Goal: Task Accomplishment & Management: Manage account settings

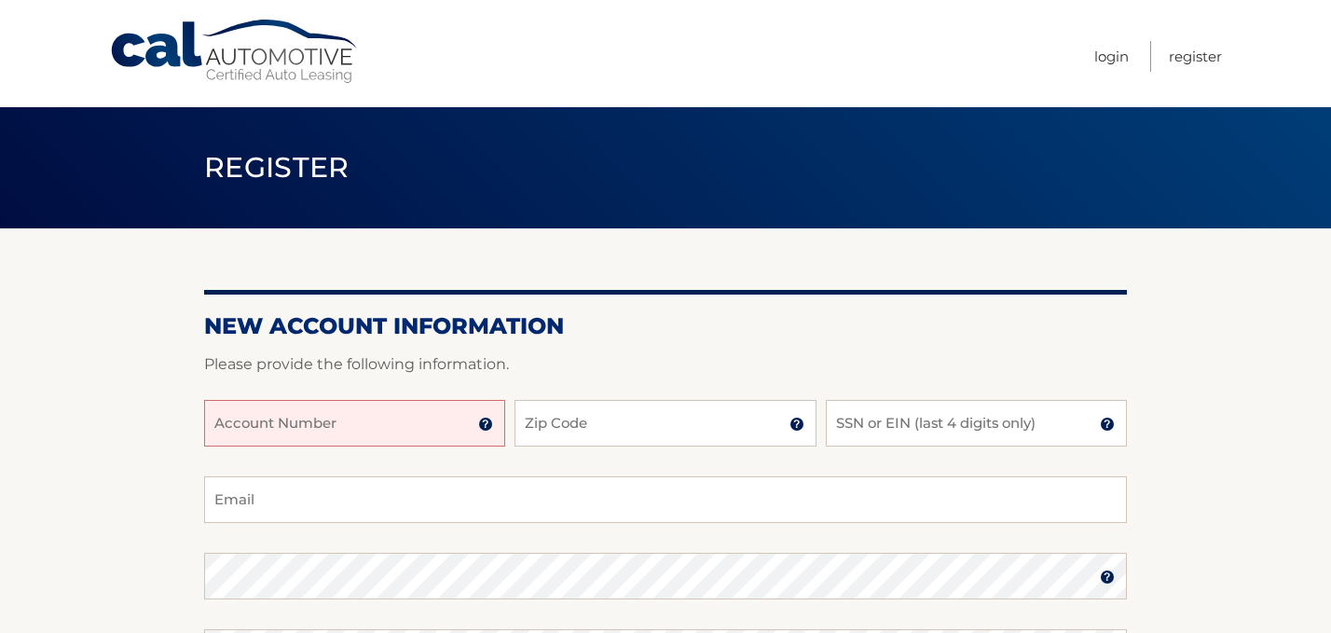
click at [392, 413] on input "Account Number" at bounding box center [354, 423] width 301 height 47
type input "44455960206"
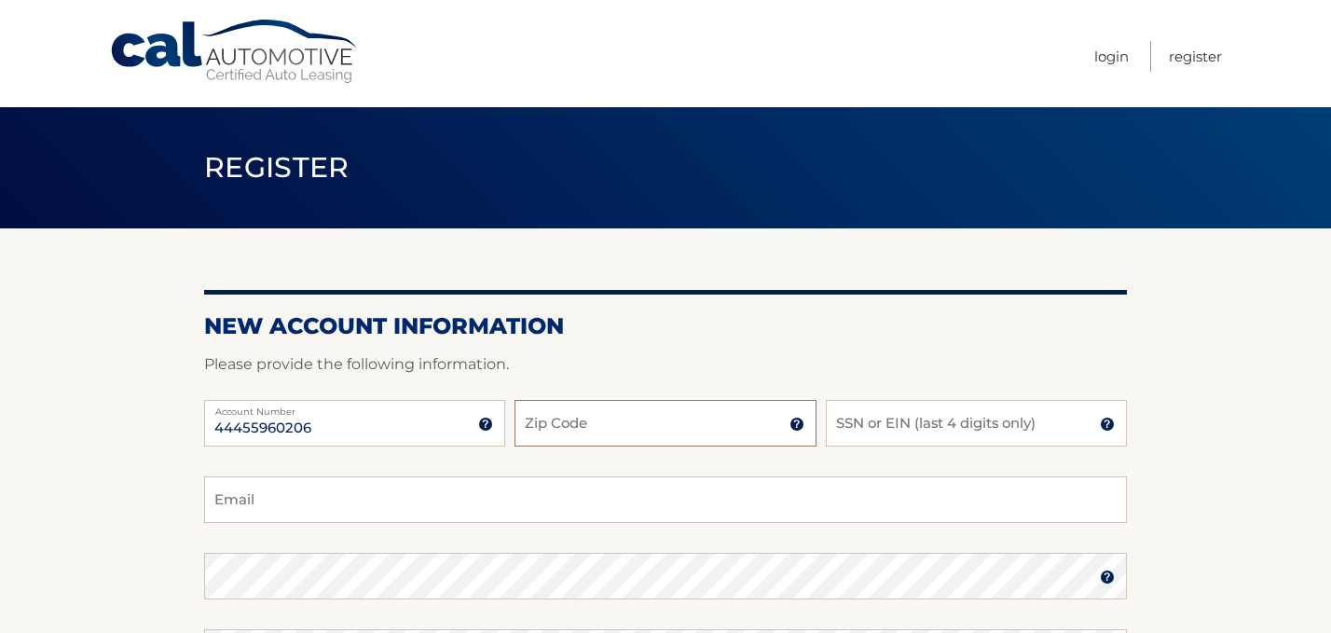
click at [531, 410] on input "Zip Code" at bounding box center [665, 423] width 301 height 47
type input "34668"
click at [894, 418] on input "SSN or EIN (last 4 digits only)" at bounding box center [976, 423] width 301 height 47
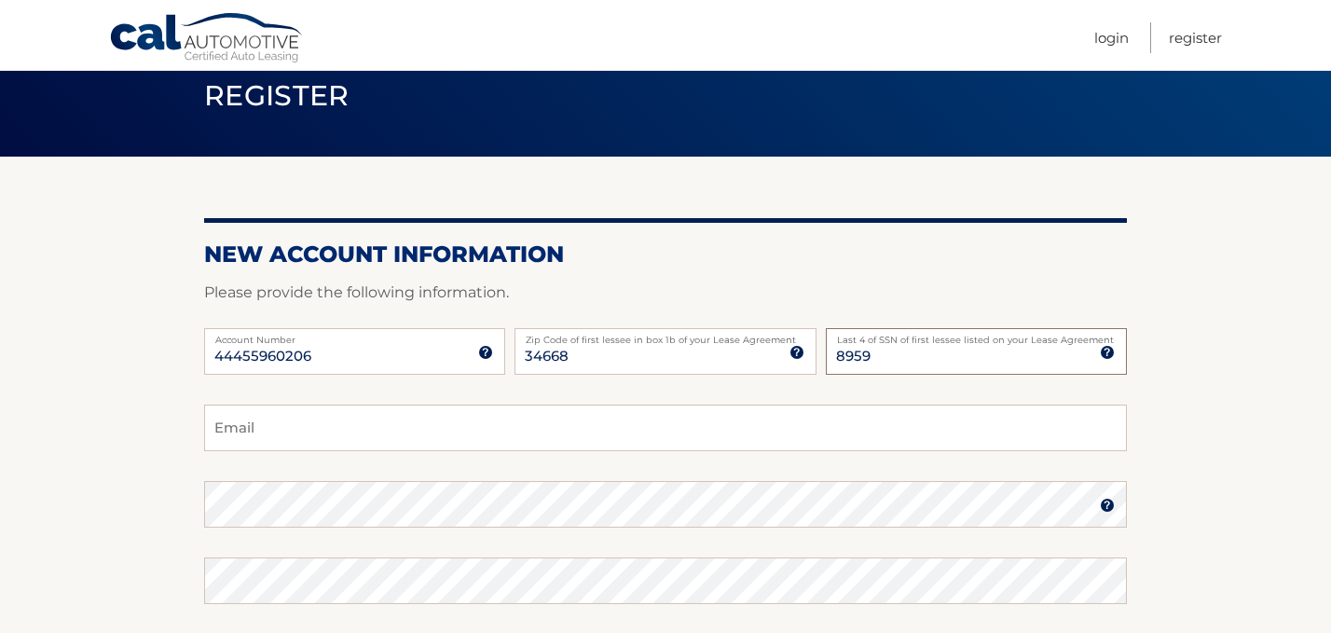
scroll to position [86, 0]
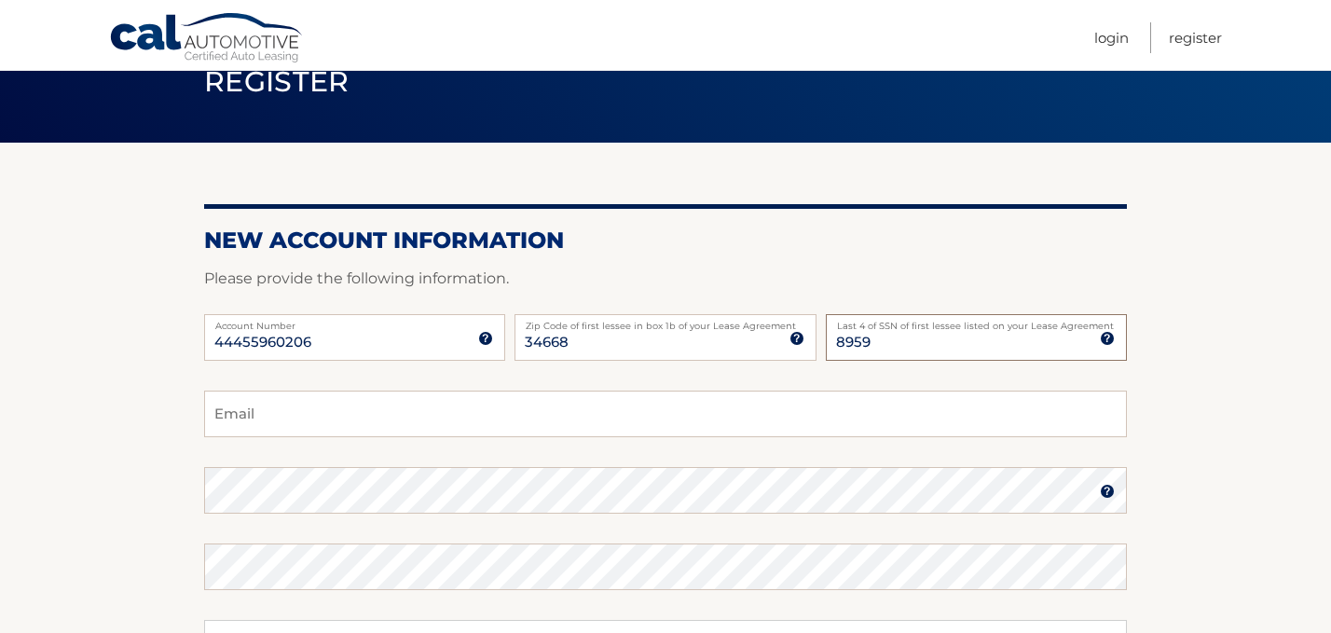
type input "8959"
click at [533, 430] on input "Email" at bounding box center [665, 414] width 923 height 47
type input "maganzinigracie015@gmail.com"
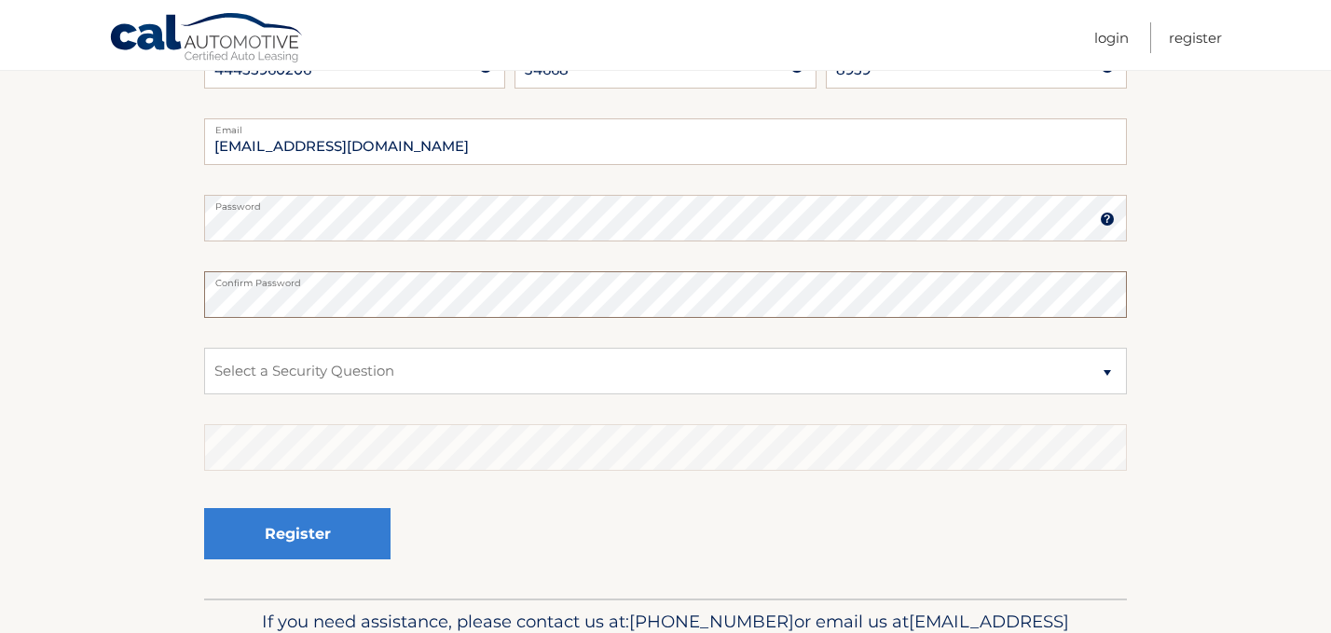
scroll to position [377, 0]
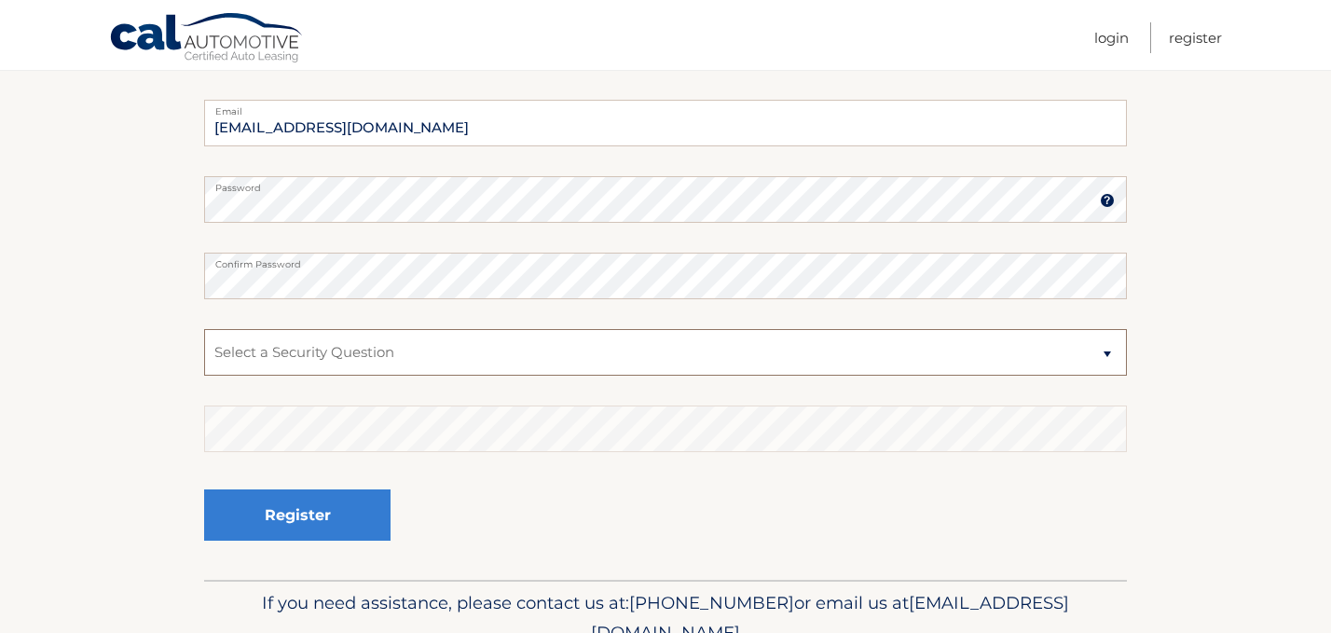
click at [490, 340] on select "Select a Security Question What was the name of your elementary school? What is…" at bounding box center [665, 352] width 923 height 47
select select "2"
click at [204, 329] on select "Select a Security Question What was the name of your elementary school? What is…" at bounding box center [665, 352] width 923 height 47
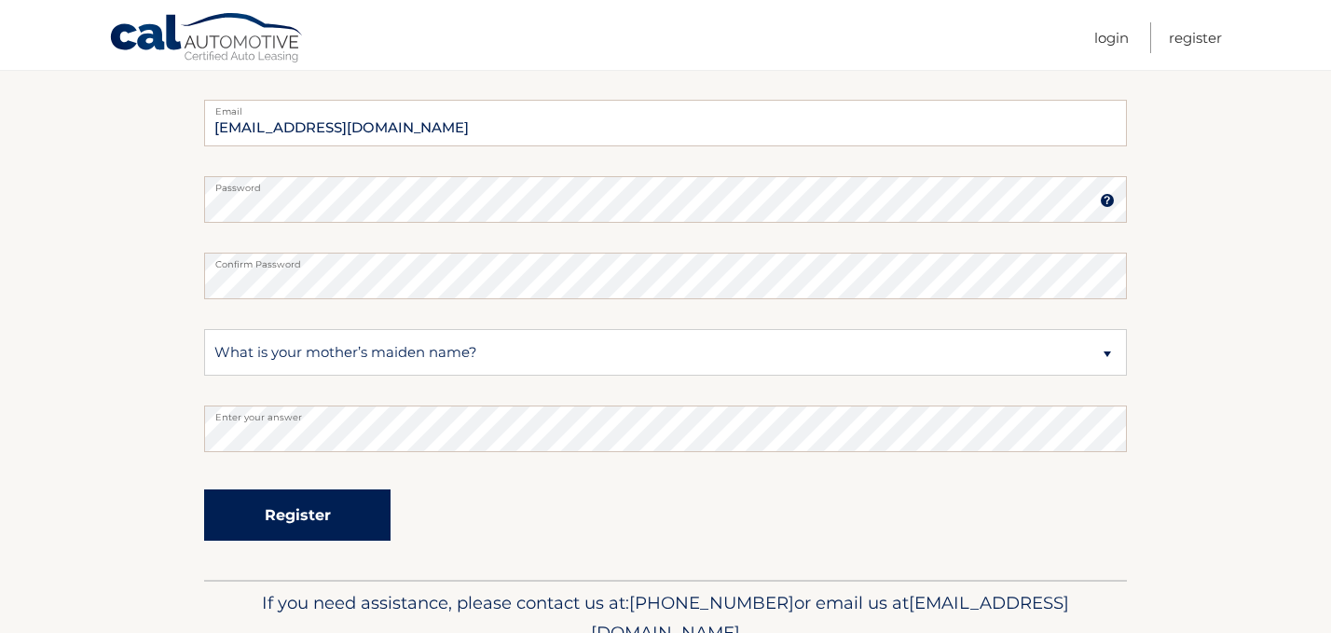
click at [365, 511] on button "Register" at bounding box center [297, 515] width 186 height 51
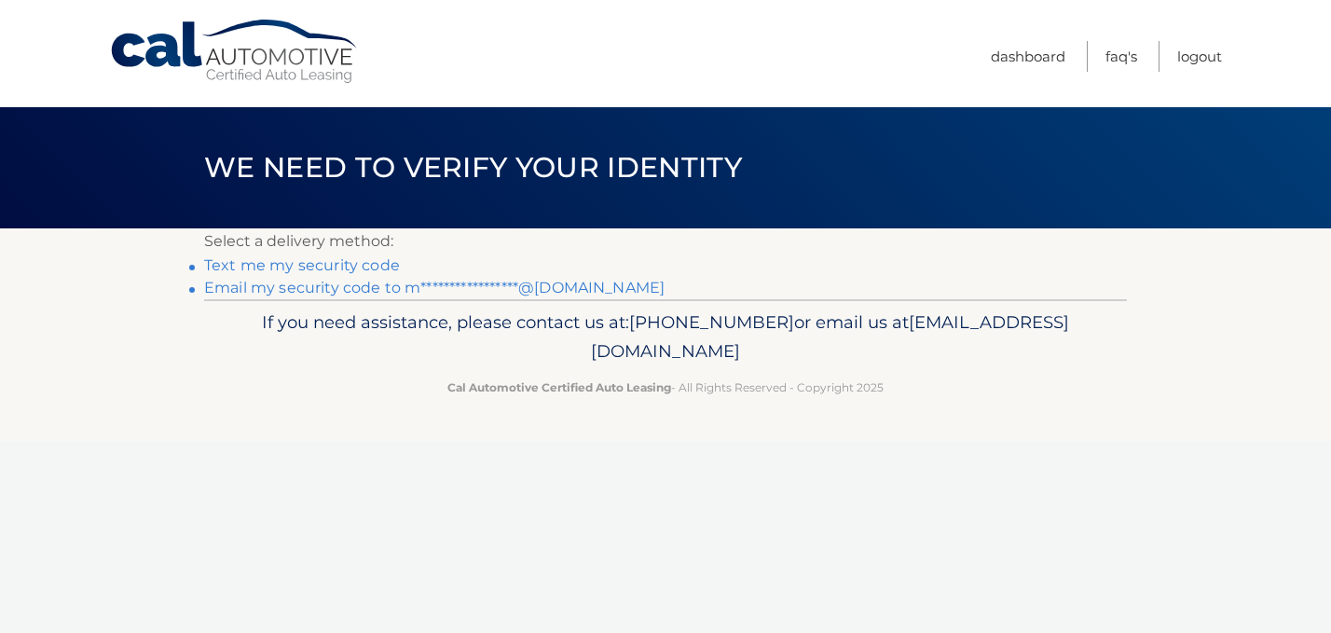
click at [382, 267] on link "Text me my security code" at bounding box center [302, 265] width 196 height 18
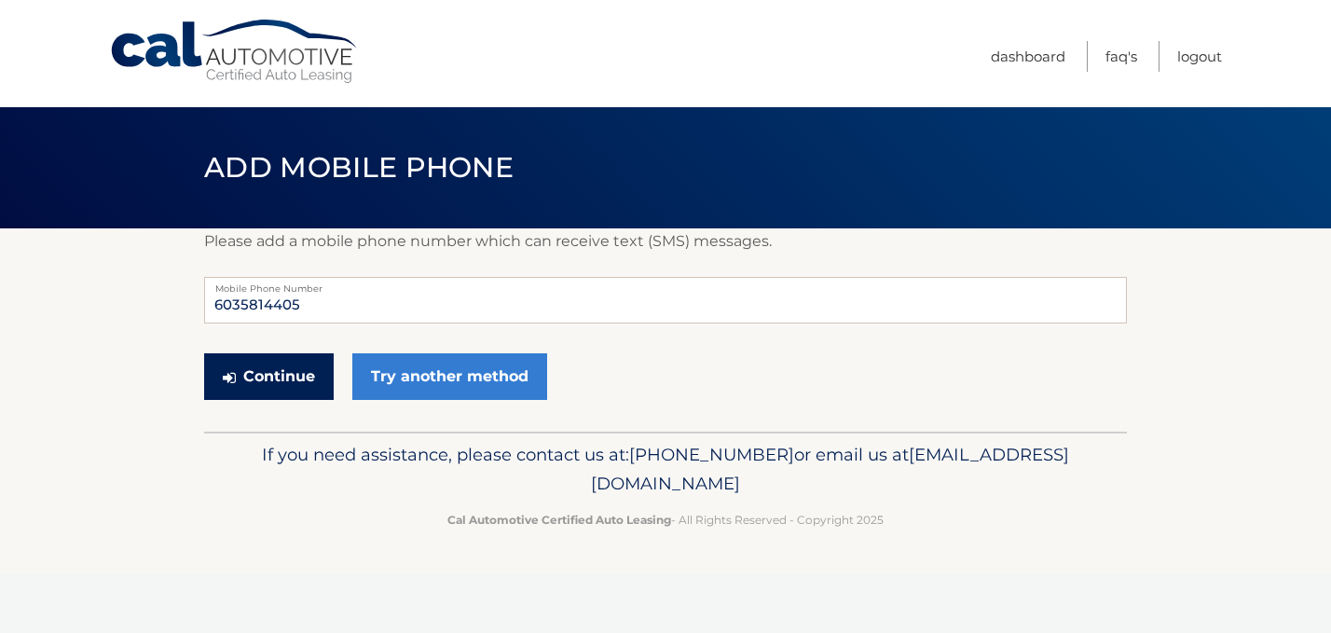
click at [267, 385] on button "Continue" at bounding box center [269, 376] width 130 height 47
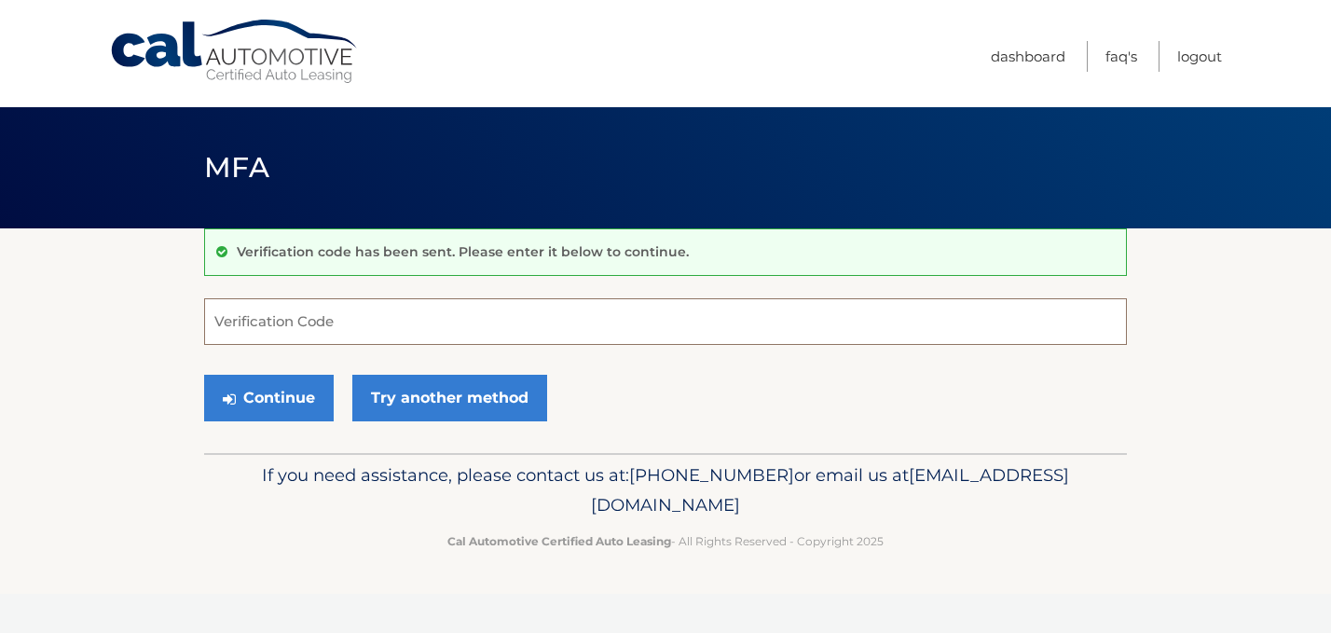
click at [415, 323] on input "Verification Code" at bounding box center [665, 321] width 923 height 47
type input "418103"
click at [204, 375] on button "Continue" at bounding box center [269, 398] width 130 height 47
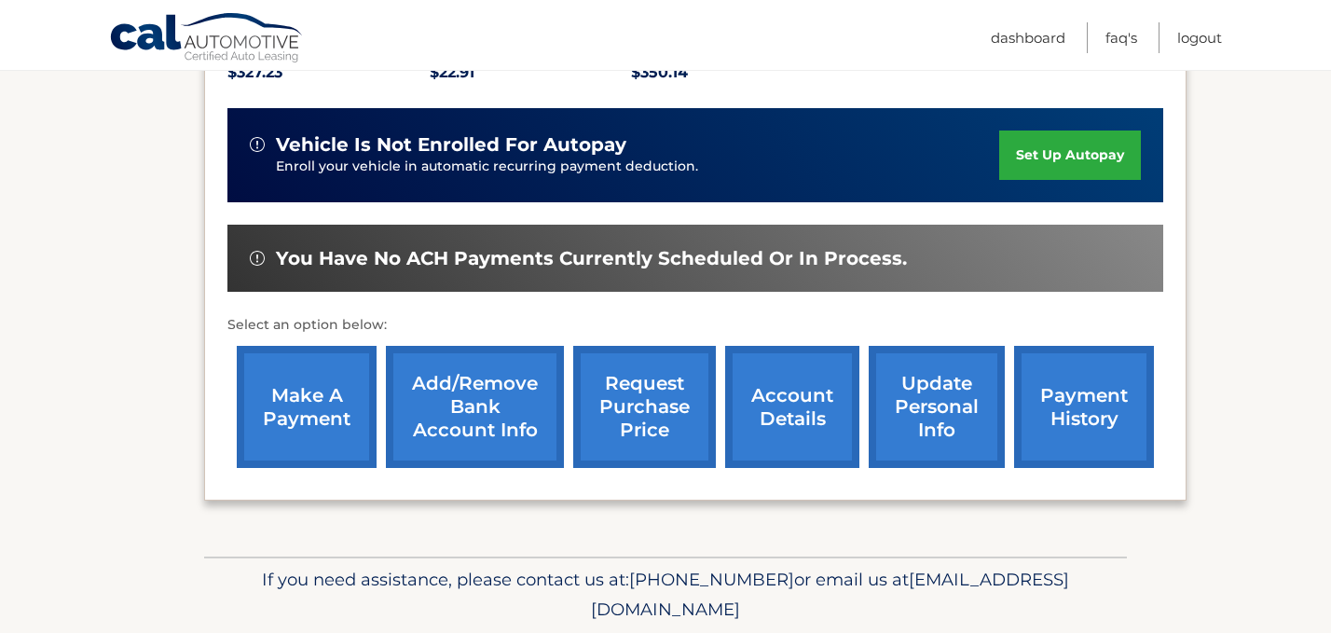
scroll to position [435, 0]
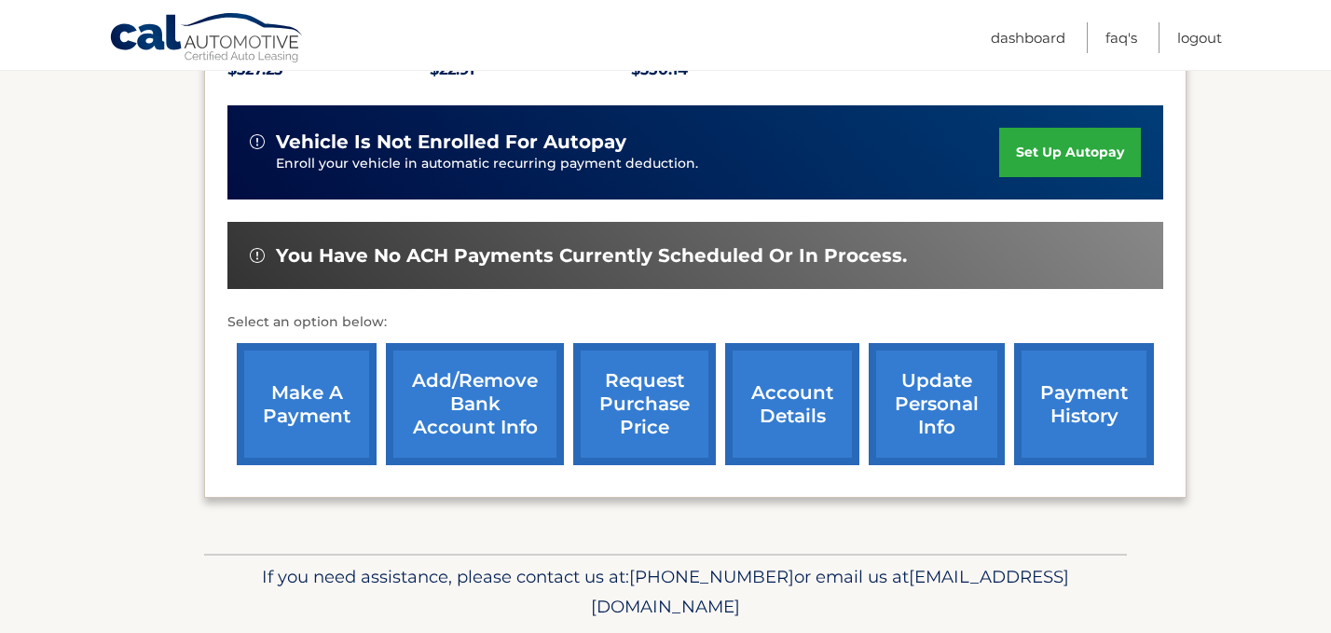
click at [353, 410] on link "make a payment" at bounding box center [307, 404] width 140 height 122
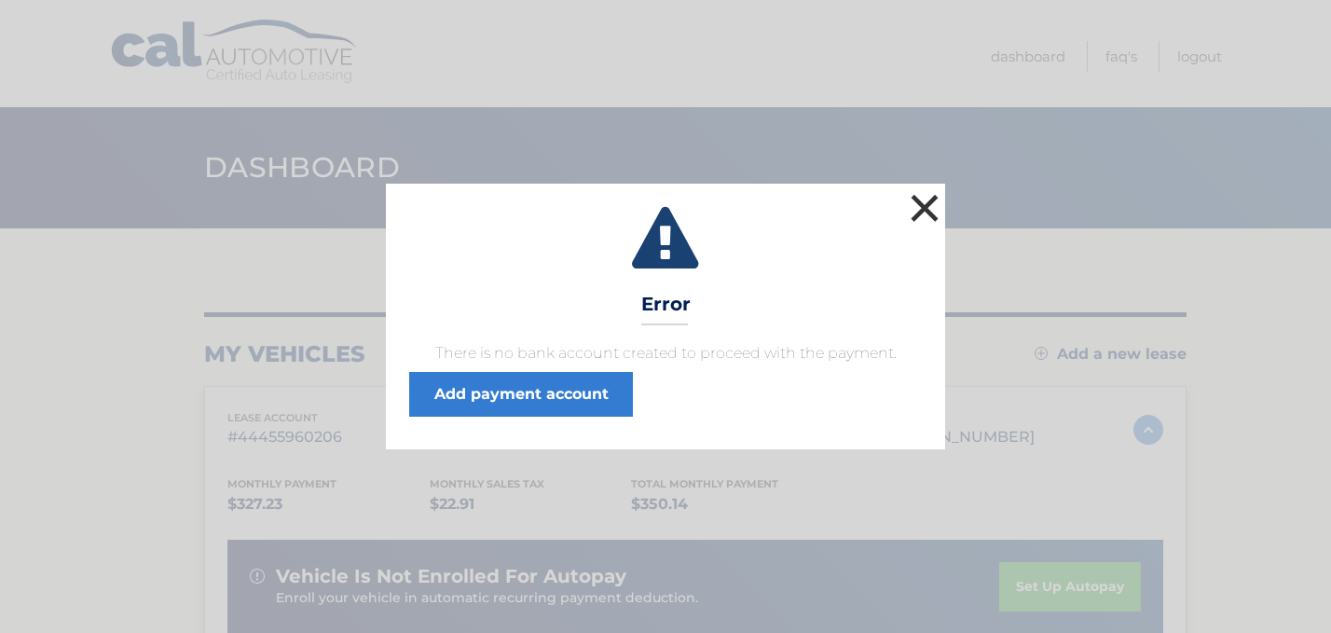
click at [924, 202] on button "×" at bounding box center [924, 207] width 37 height 37
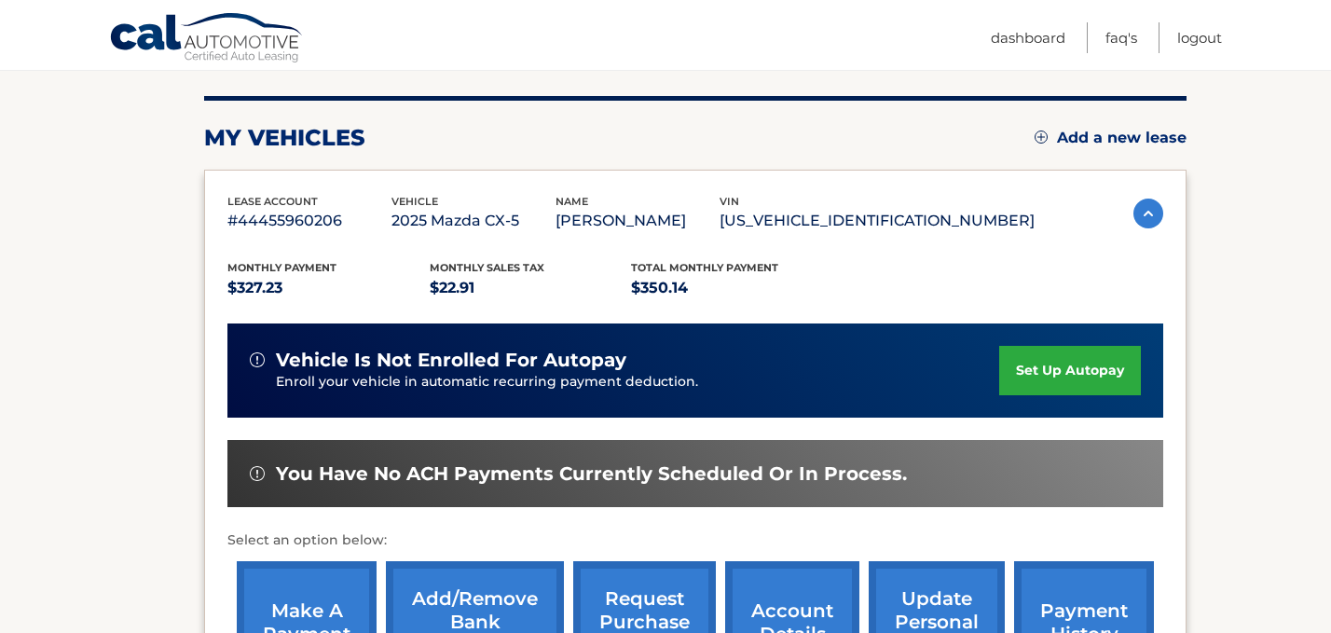
scroll to position [369, 0]
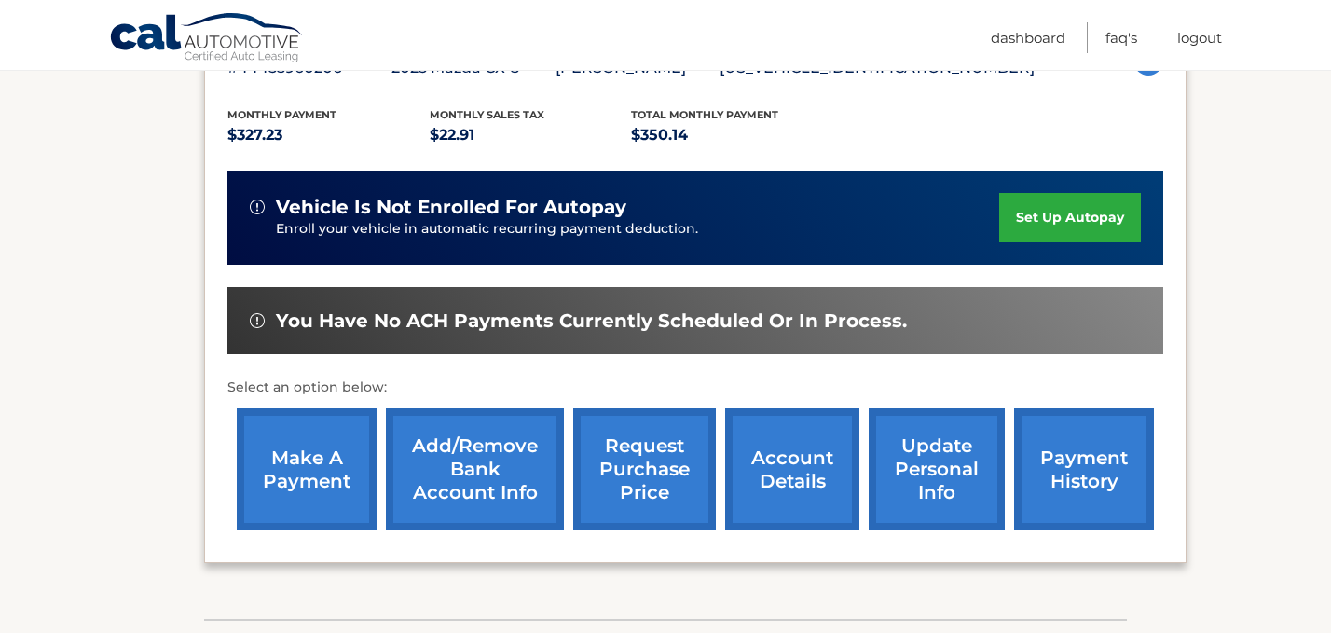
click at [489, 471] on link "Add/Remove bank account info" at bounding box center [475, 469] width 178 height 122
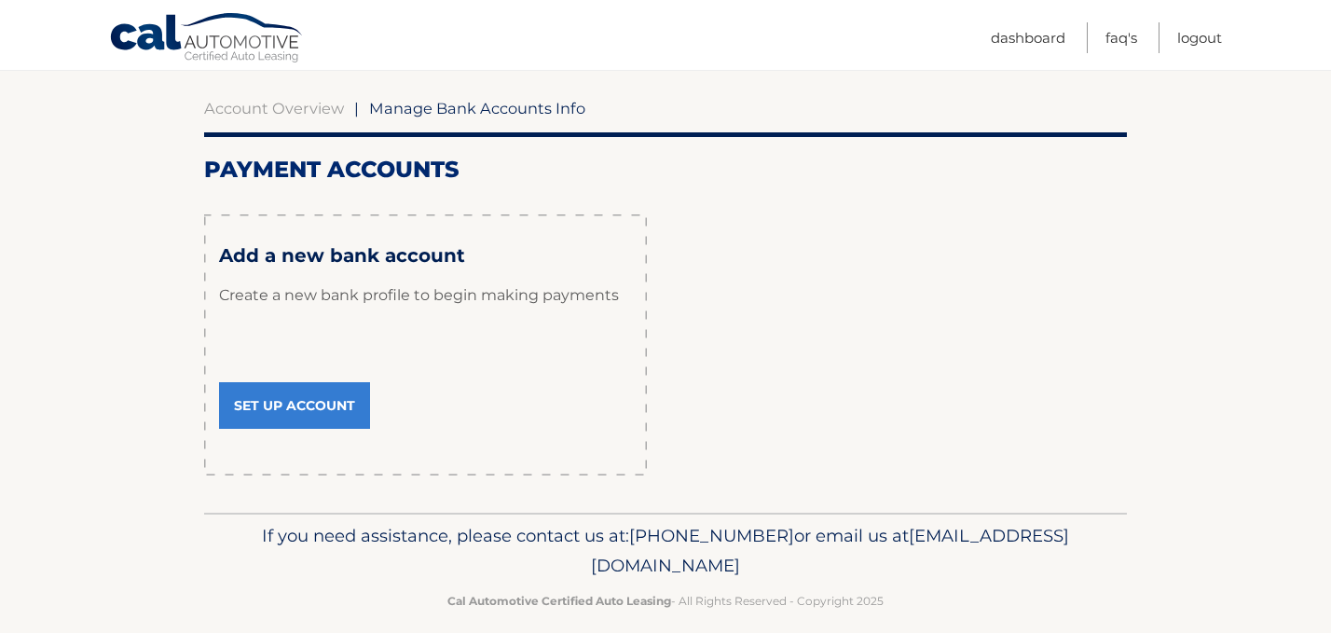
scroll to position [162, 0]
click at [307, 418] on link "Set Up Account" at bounding box center [294, 406] width 151 height 47
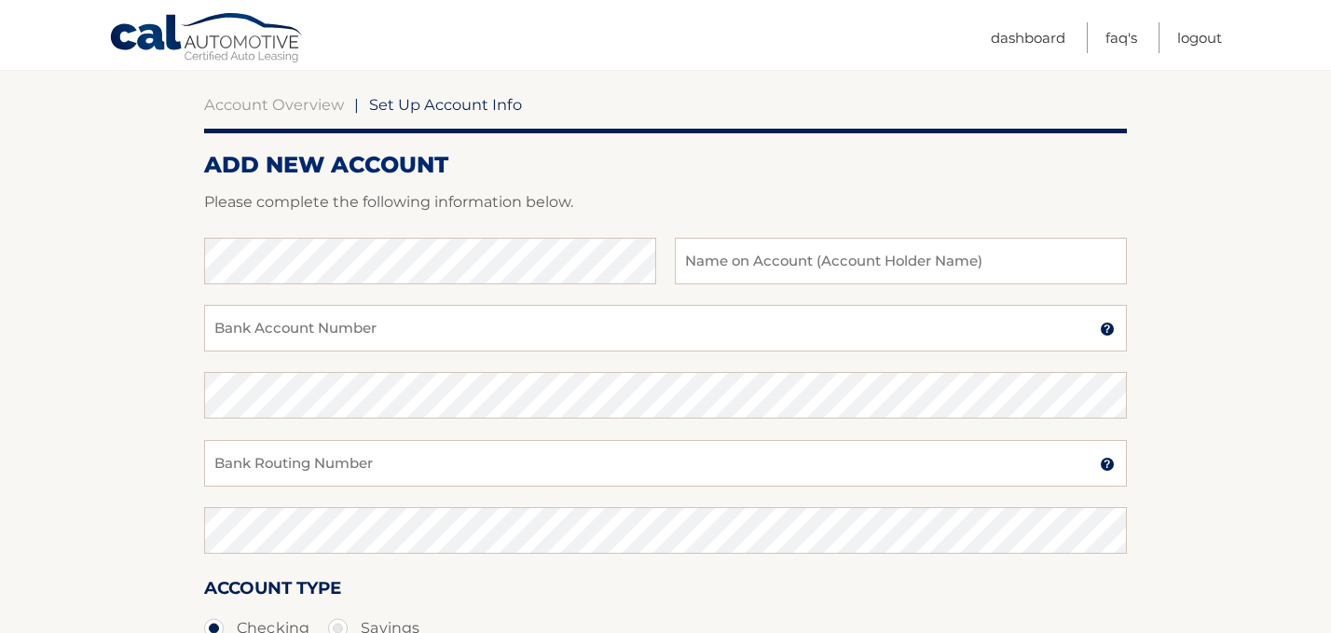
scroll to position [166, 0]
click at [870, 254] on input "text" at bounding box center [901, 262] width 452 height 47
type input "Grace"
click at [407, 317] on input "Bank Account Number" at bounding box center [665, 329] width 923 height 47
click at [368, 333] on input "Bank Account Number" at bounding box center [665, 329] width 923 height 47
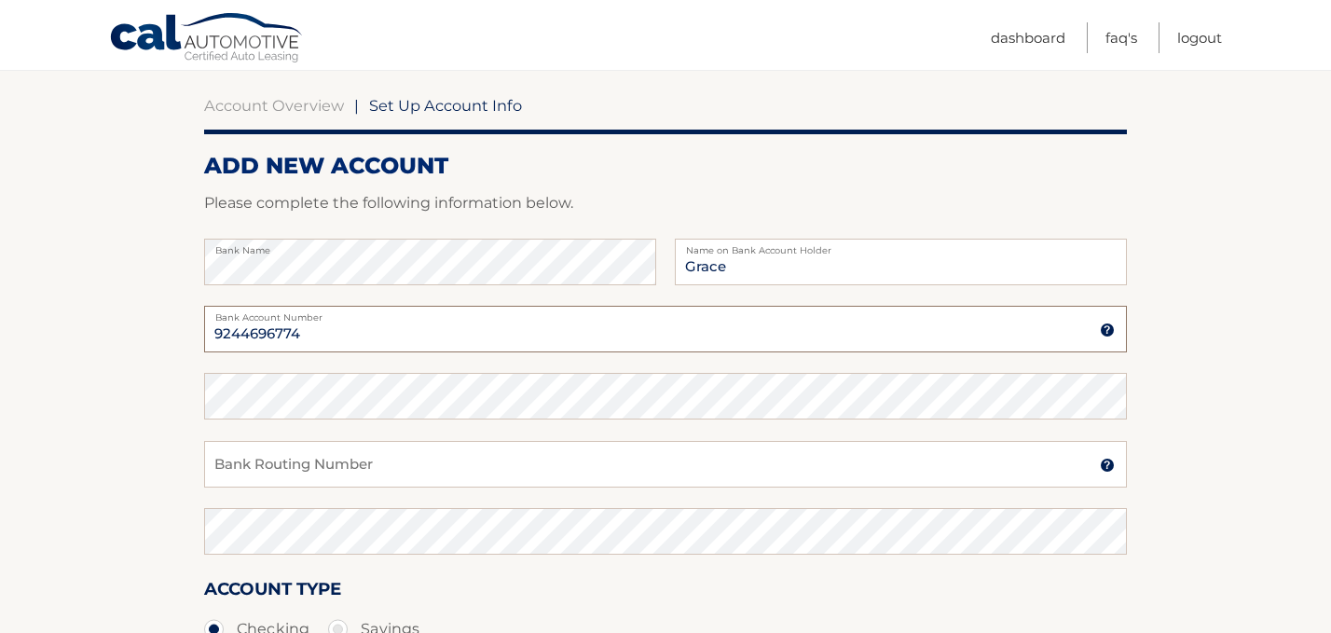
type input "9244696774"
click at [352, 462] on input "Bank Routing Number" at bounding box center [665, 464] width 923 height 47
type input "011400071"
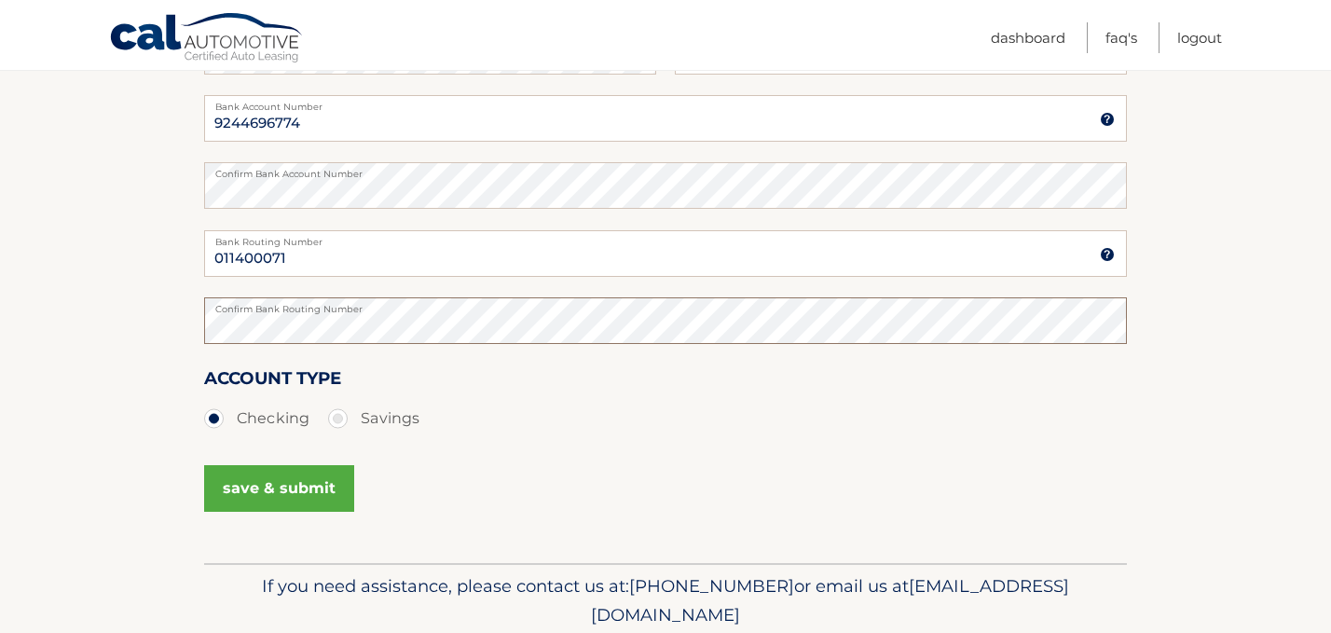
scroll to position [385, 0]
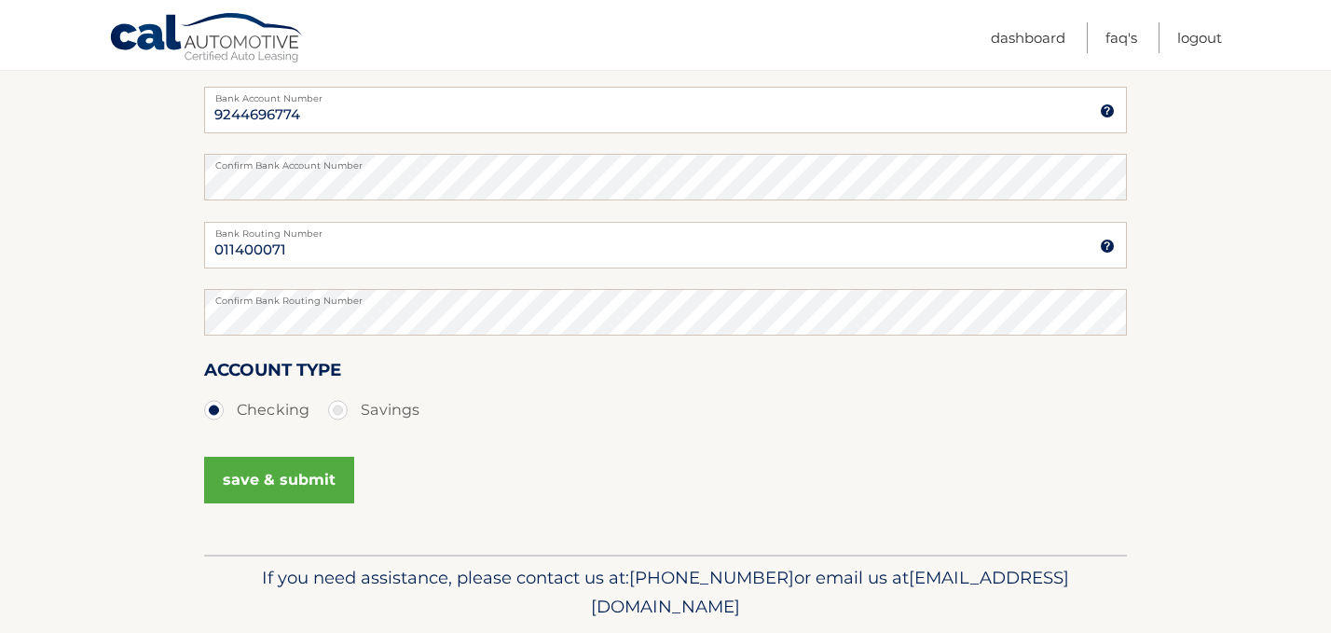
click at [322, 486] on button "save & submit" at bounding box center [279, 480] width 150 height 47
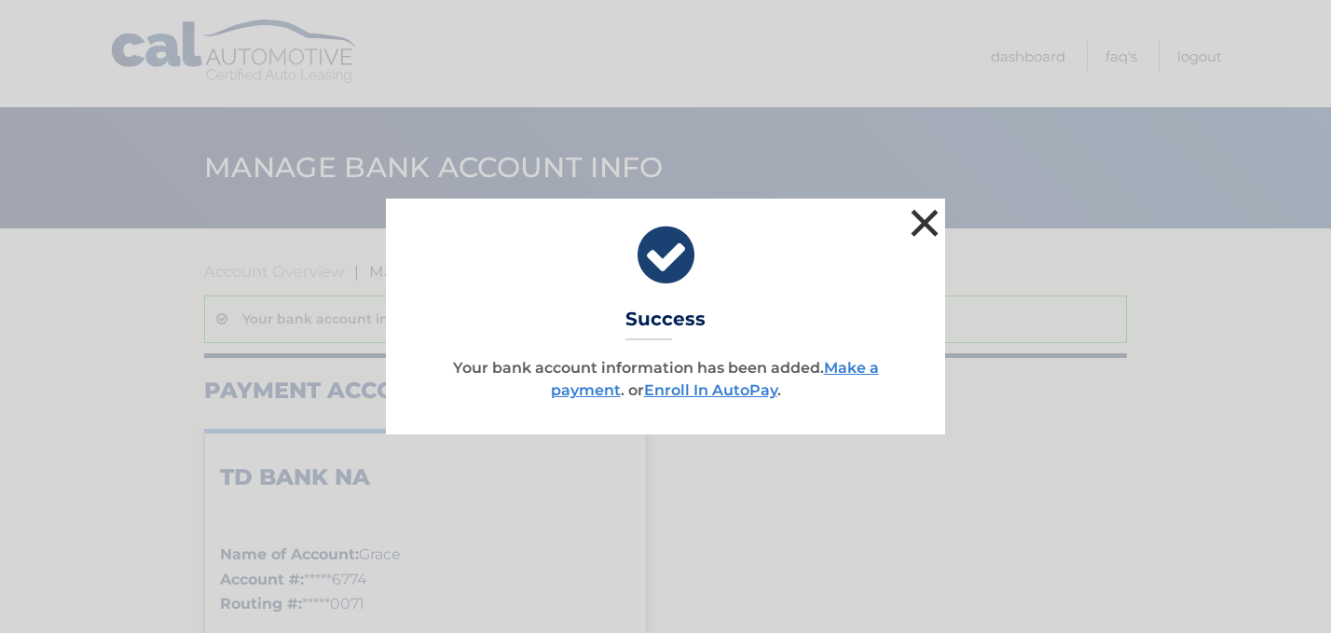
click at [920, 211] on button "×" at bounding box center [924, 222] width 37 height 37
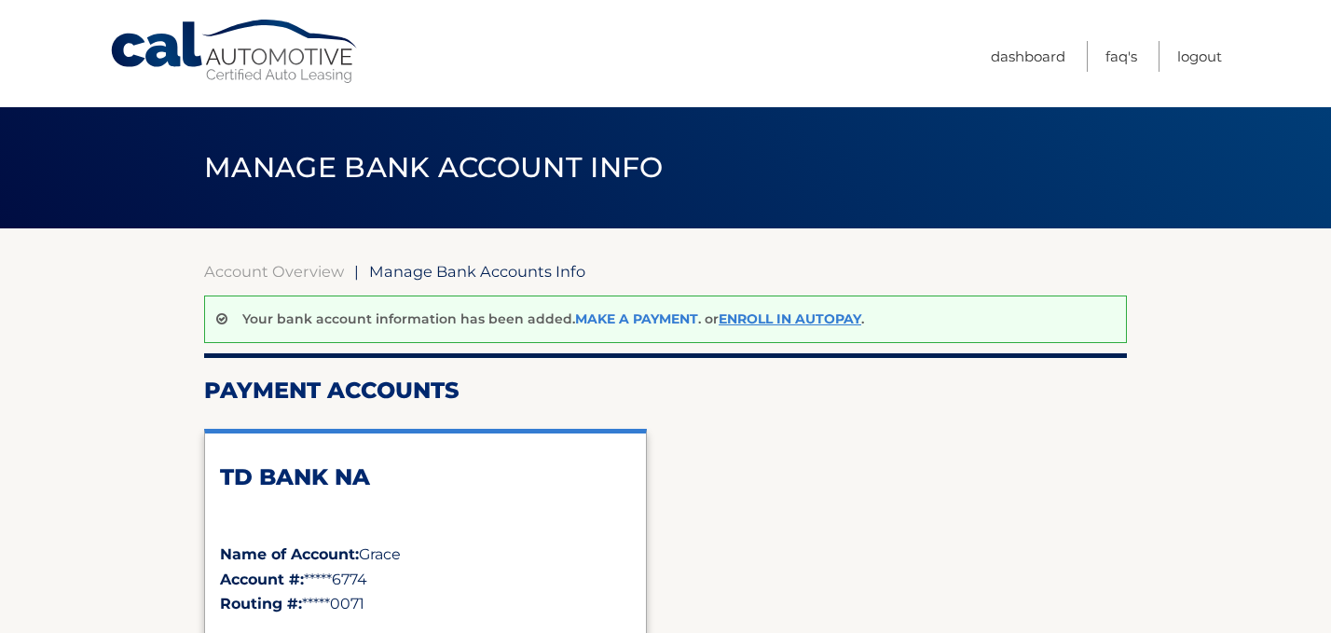
click at [642, 317] on link "Make a payment" at bounding box center [636, 318] width 123 height 17
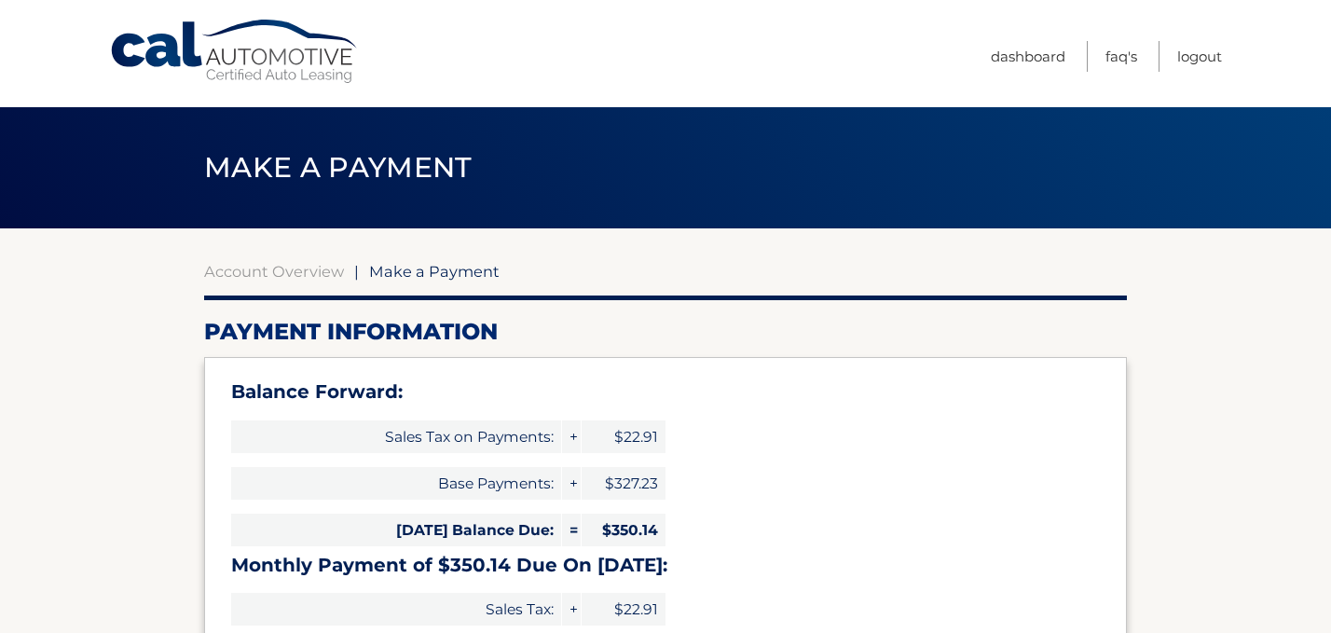
select select "M2ZhYzlkMTgtZTA2Mi00NTJjLWI1NjMtNmI2MDc4YjIwOTEx"
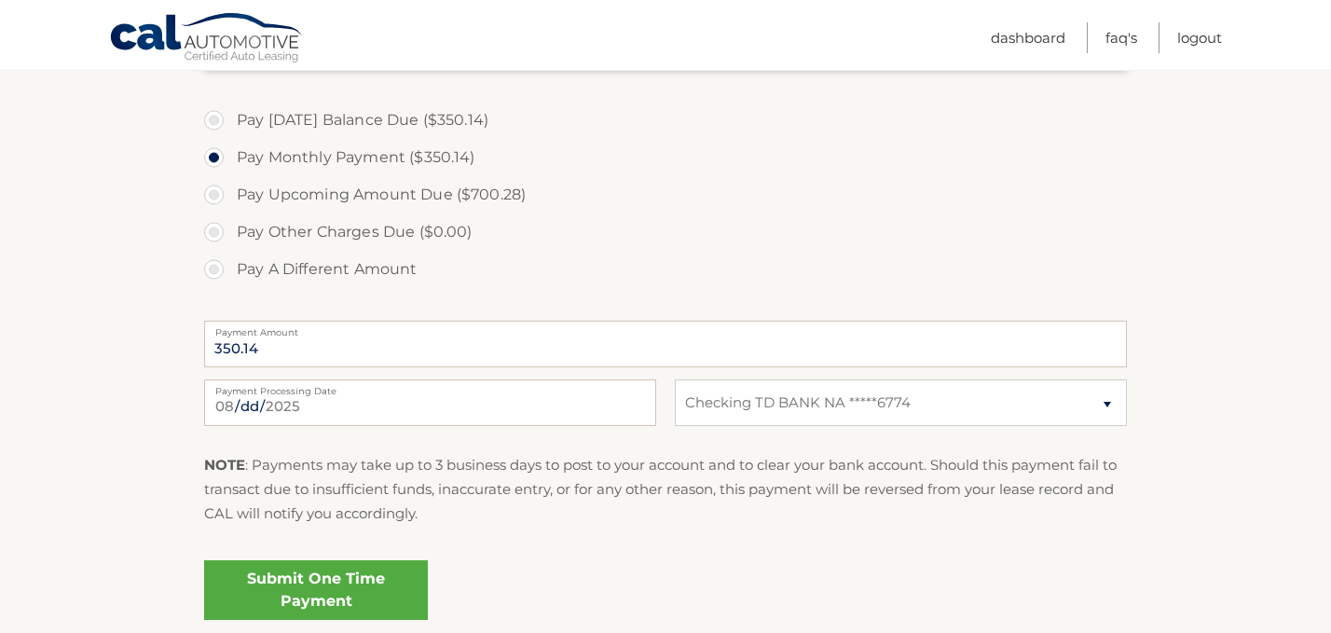
scroll to position [683, 0]
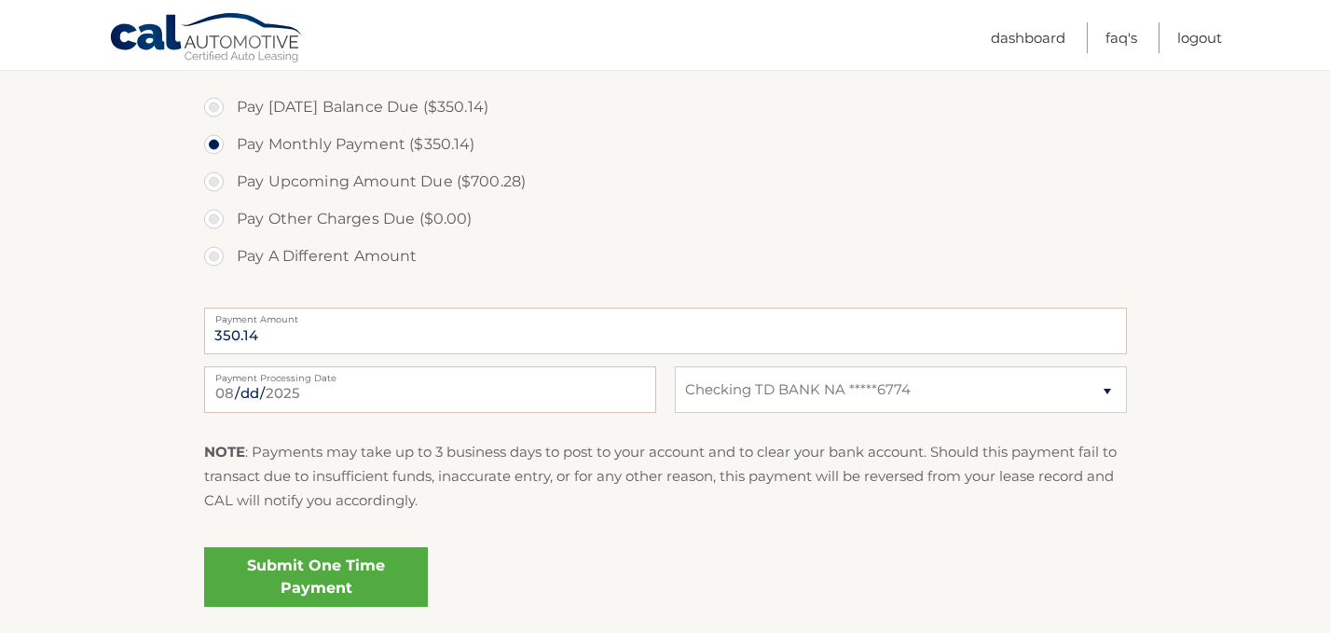
click at [362, 560] on link "Submit One Time Payment" at bounding box center [316, 577] width 224 height 60
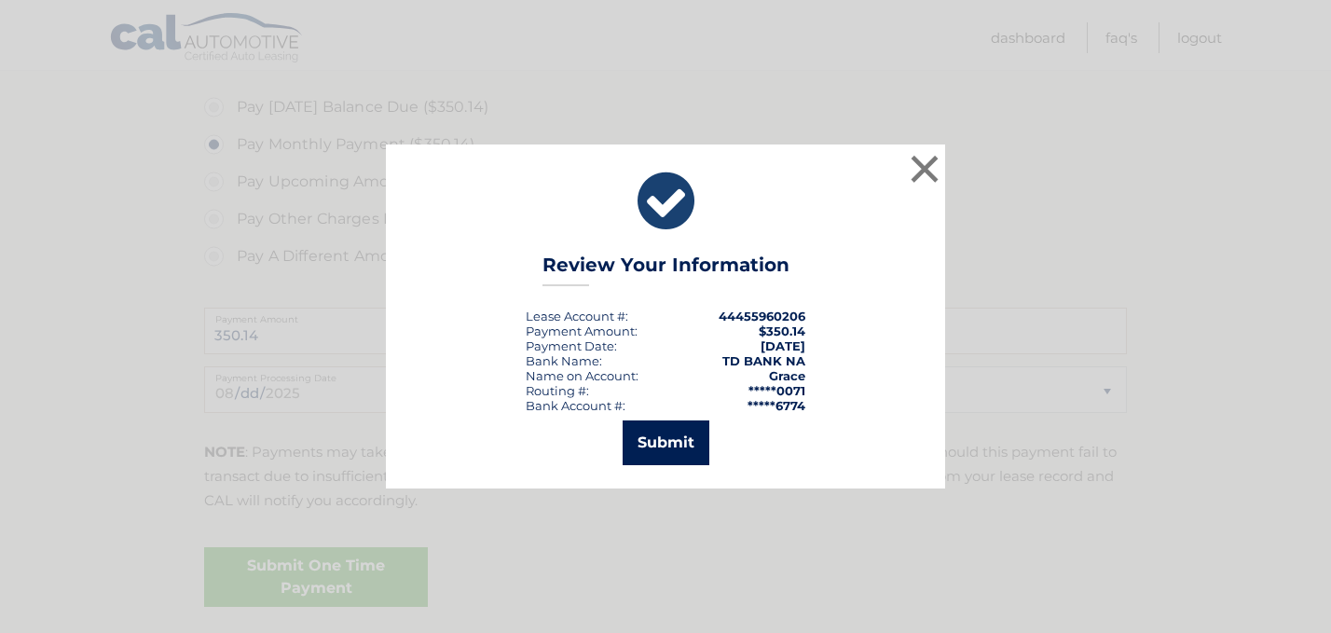
click at [670, 437] on button "Submit" at bounding box center [666, 443] width 87 height 45
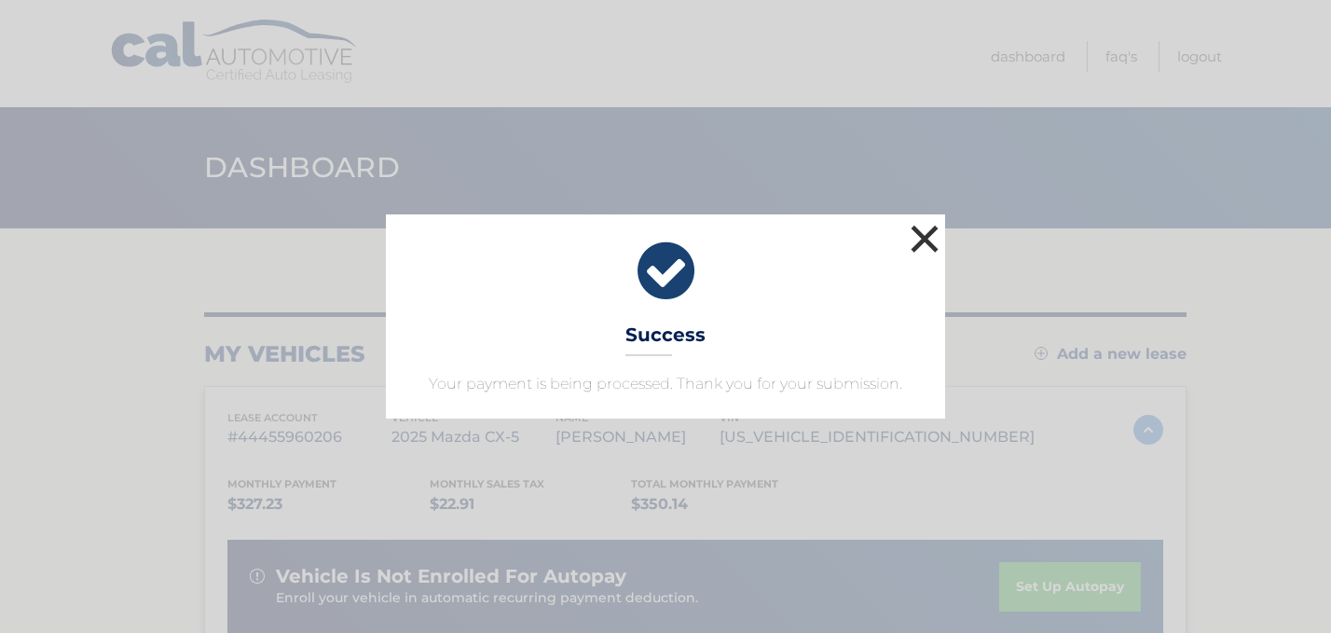
click at [922, 245] on button "×" at bounding box center [924, 238] width 37 height 37
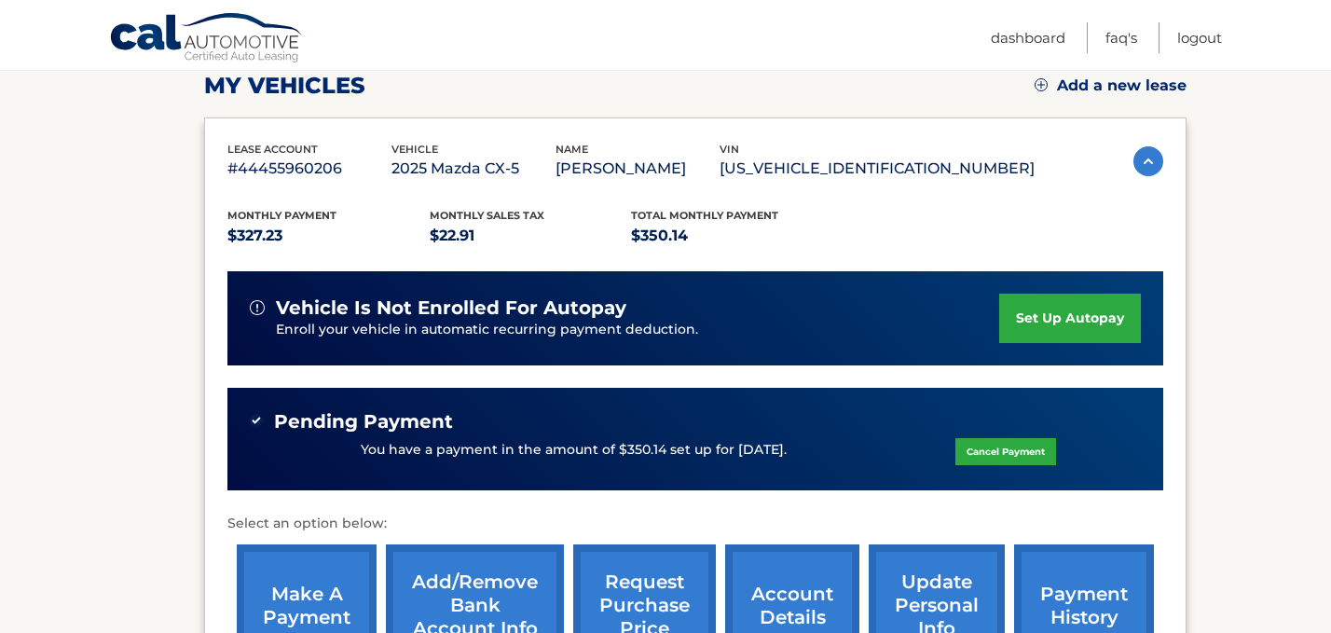
scroll to position [249, 0]
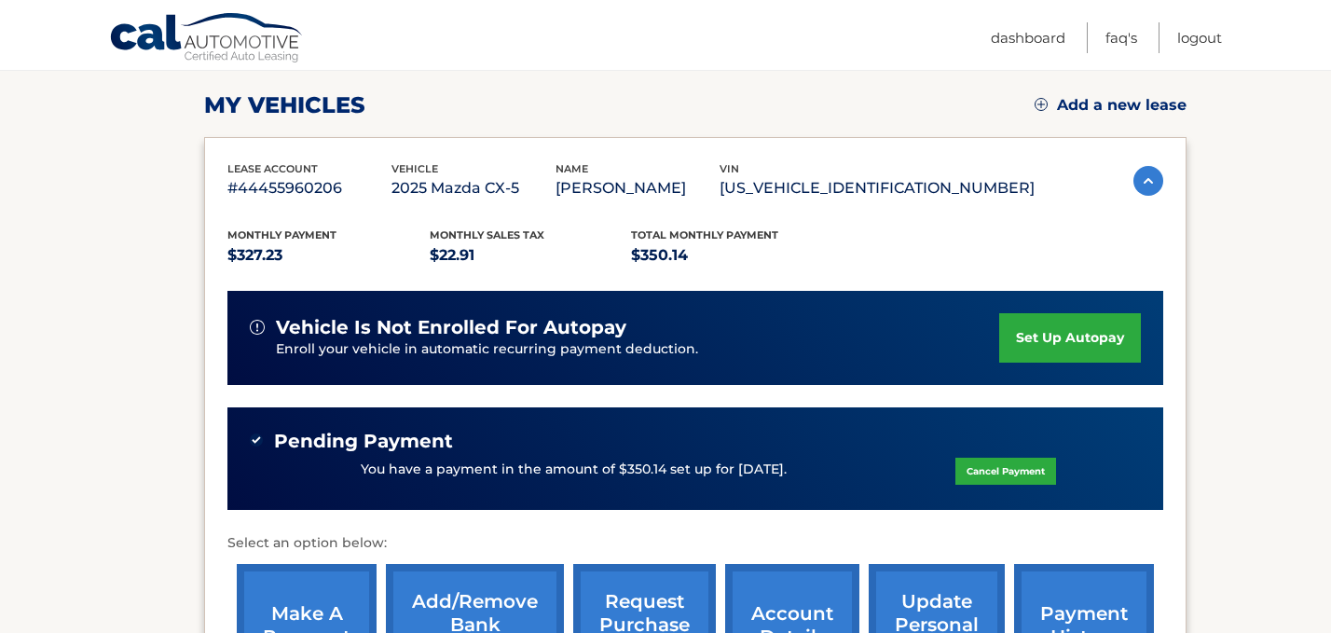
click at [1145, 189] on img at bounding box center [1149, 181] width 30 height 30
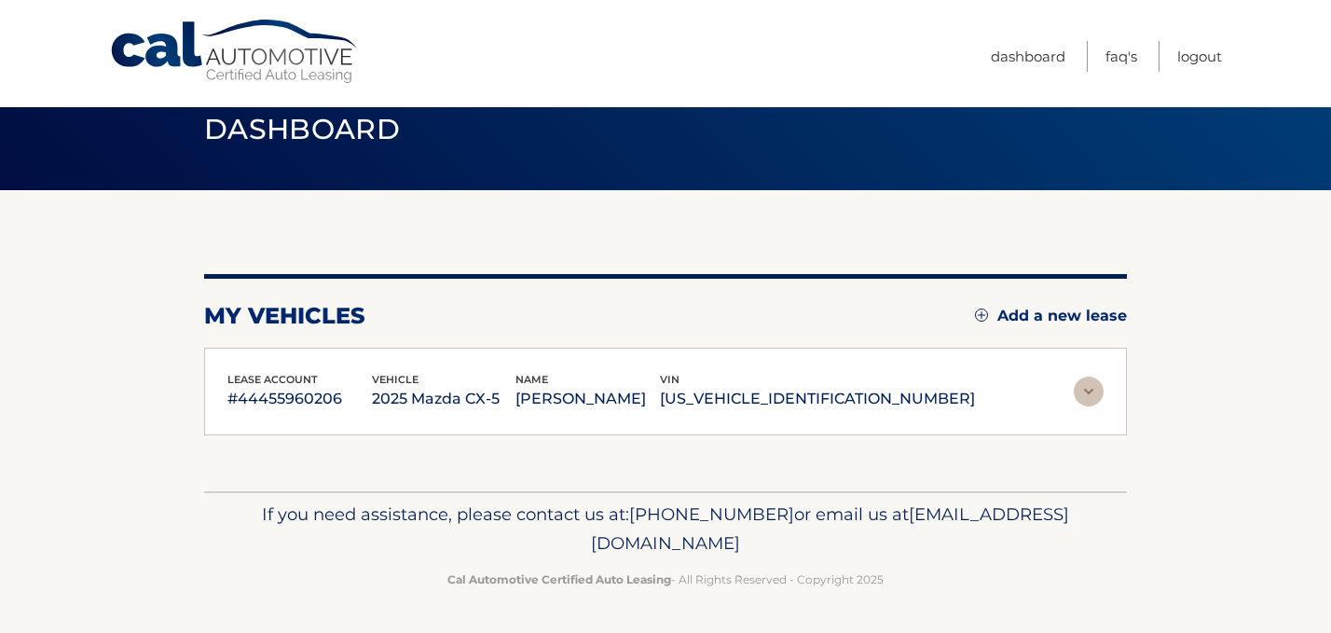
scroll to position [38, 0]
click at [1085, 390] on img at bounding box center [1089, 392] width 30 height 30
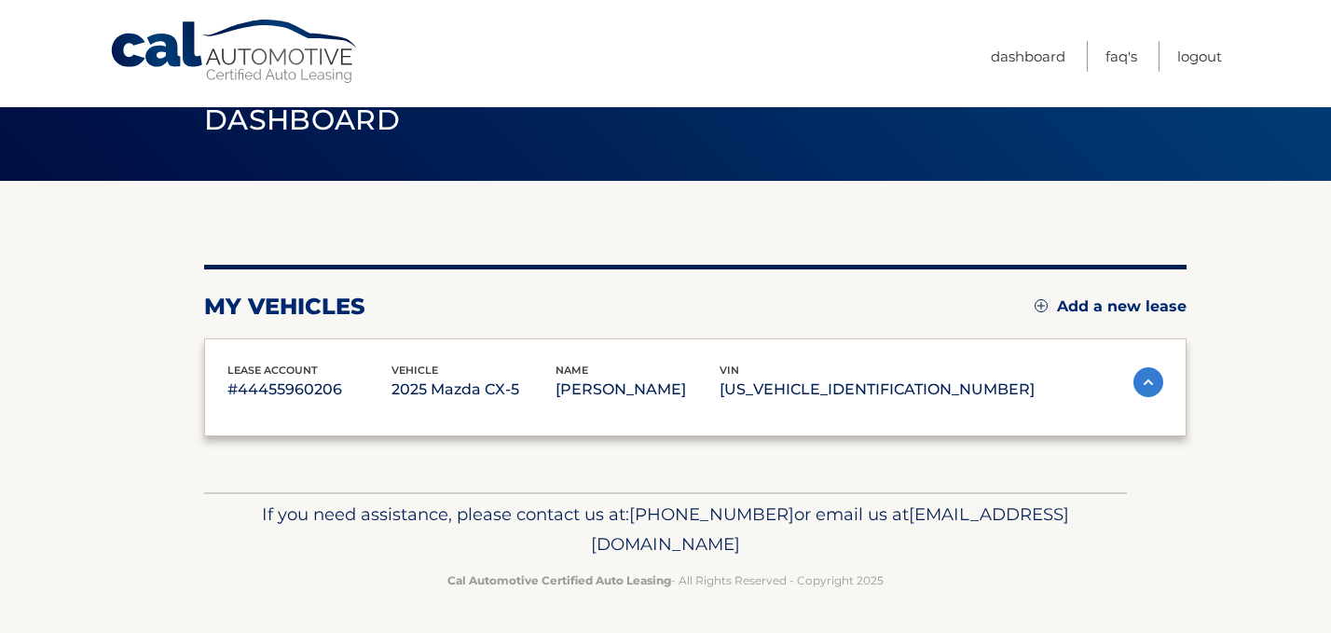
scroll to position [249, 0]
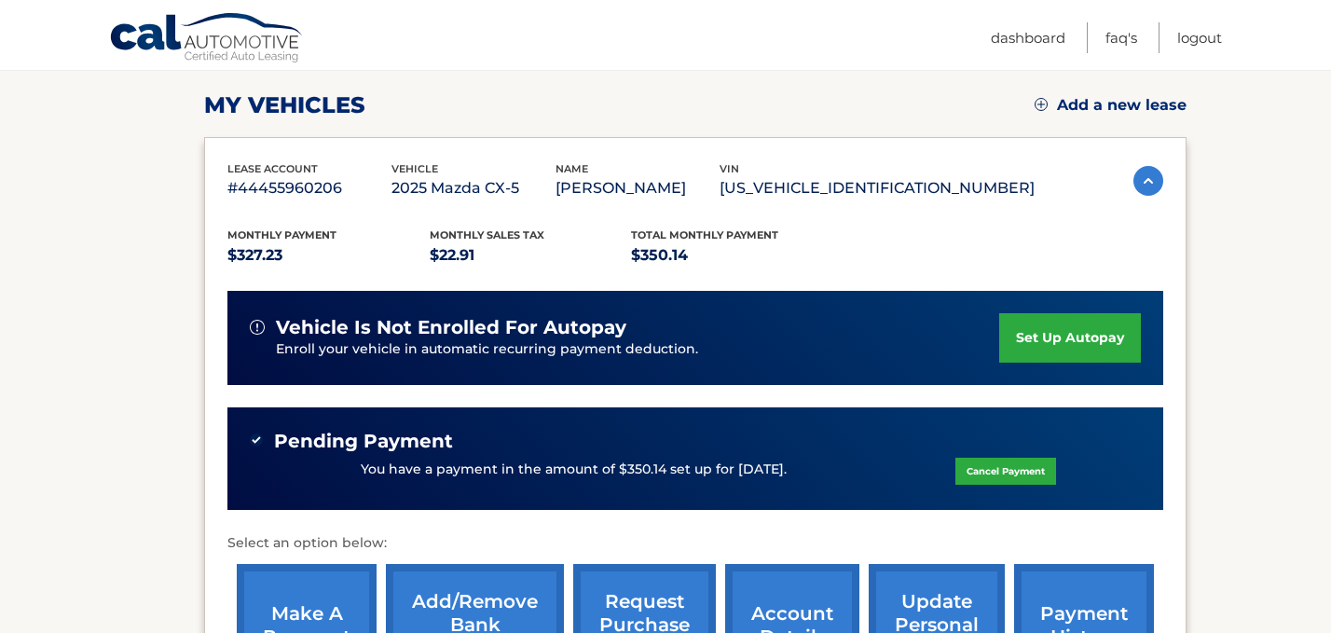
click at [1010, 338] on link "set up autopay" at bounding box center [1071, 337] width 142 height 49
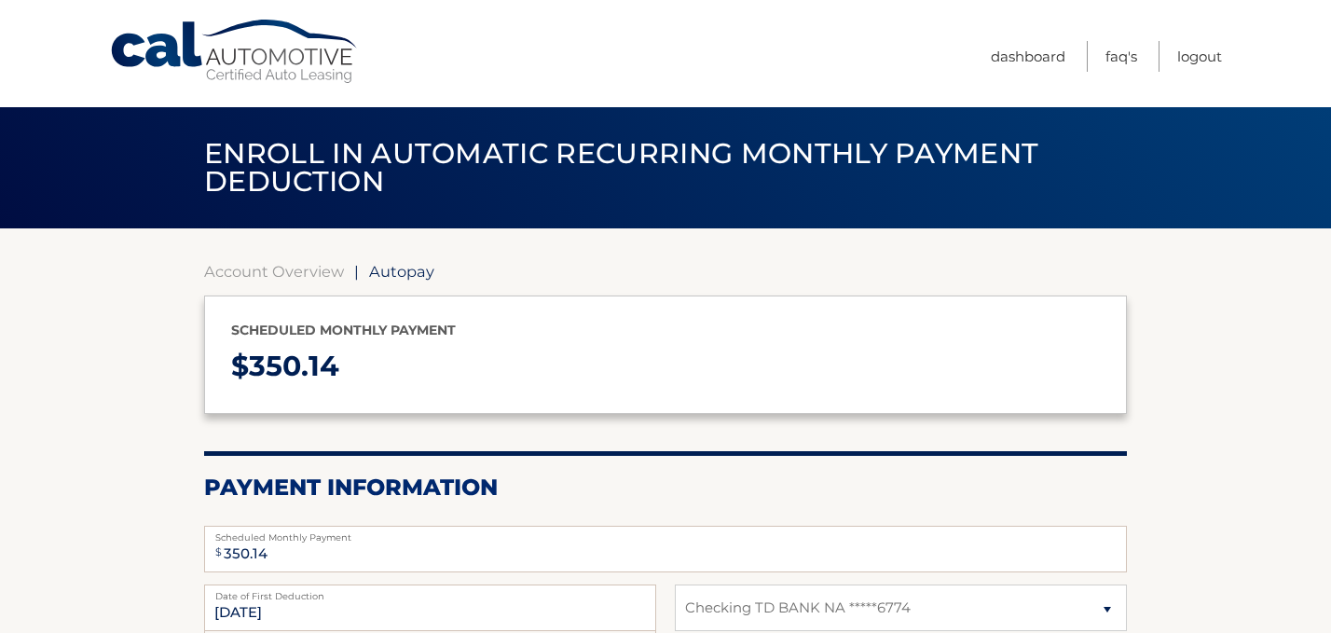
select select "M2ZhYzlkMTgtZTA2Mi00NTJjLWI1NjMtNmI2MDc4YjIwOTEx"
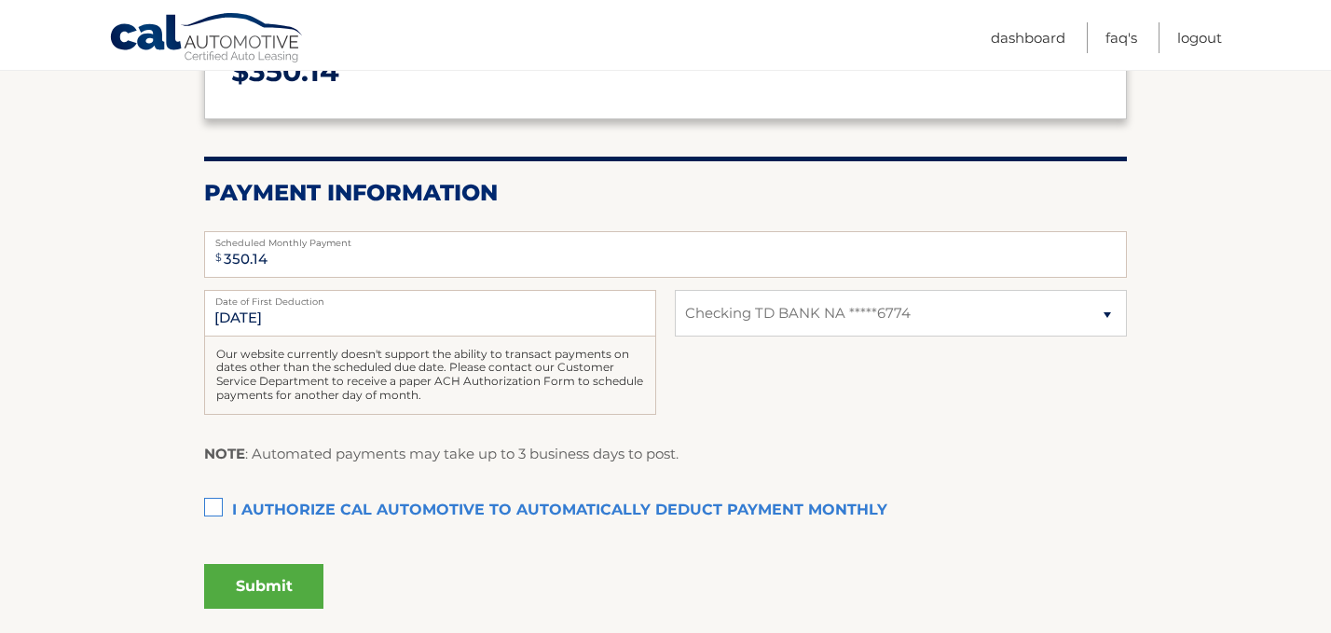
scroll to position [297, 0]
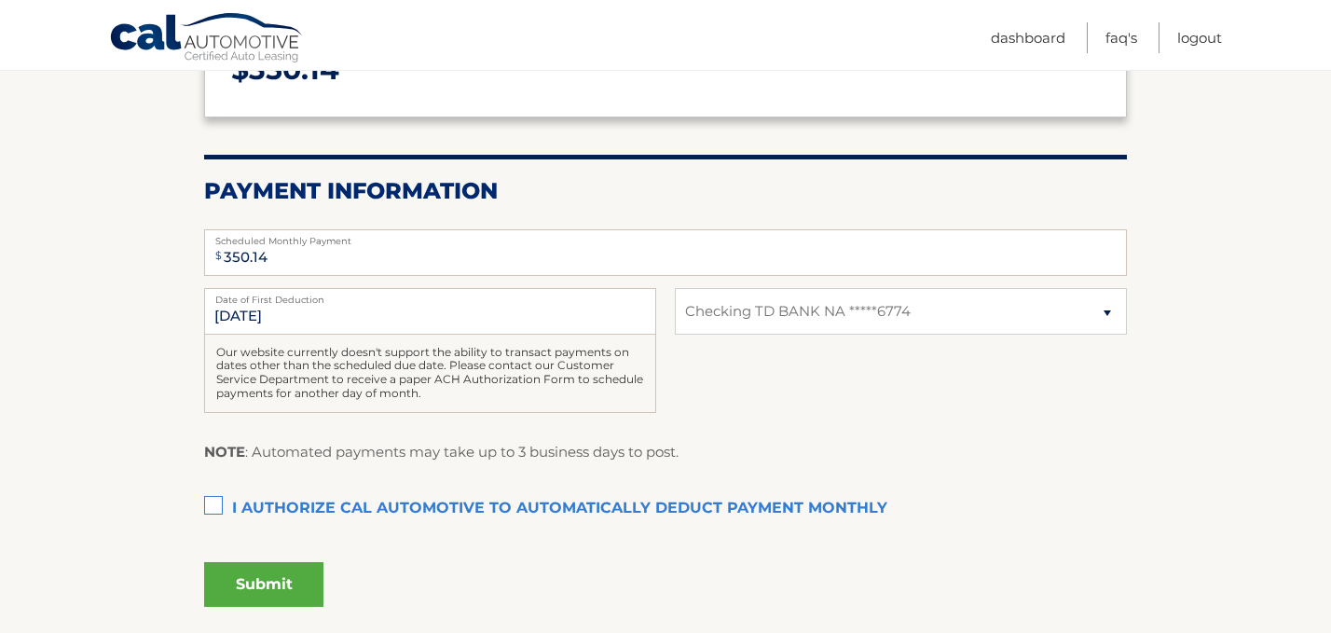
click at [217, 506] on label "I authorize cal automotive to automatically deduct payment monthly This checkbo…" at bounding box center [665, 508] width 923 height 37
click at [0, 0] on input "I authorize cal automotive to automatically deduct payment monthly This checkbo…" at bounding box center [0, 0] width 0 height 0
click at [367, 307] on input "9/5/2025" at bounding box center [430, 311] width 452 height 47
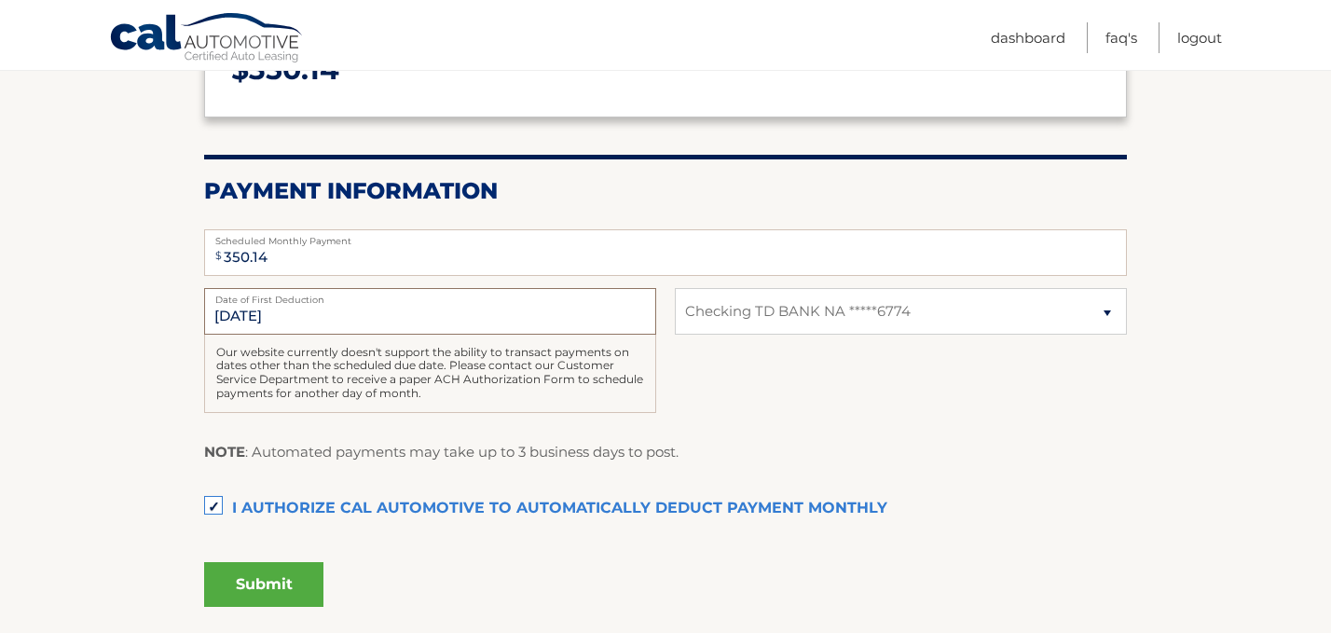
click at [371, 316] on input "9/5/2025" at bounding box center [430, 311] width 452 height 47
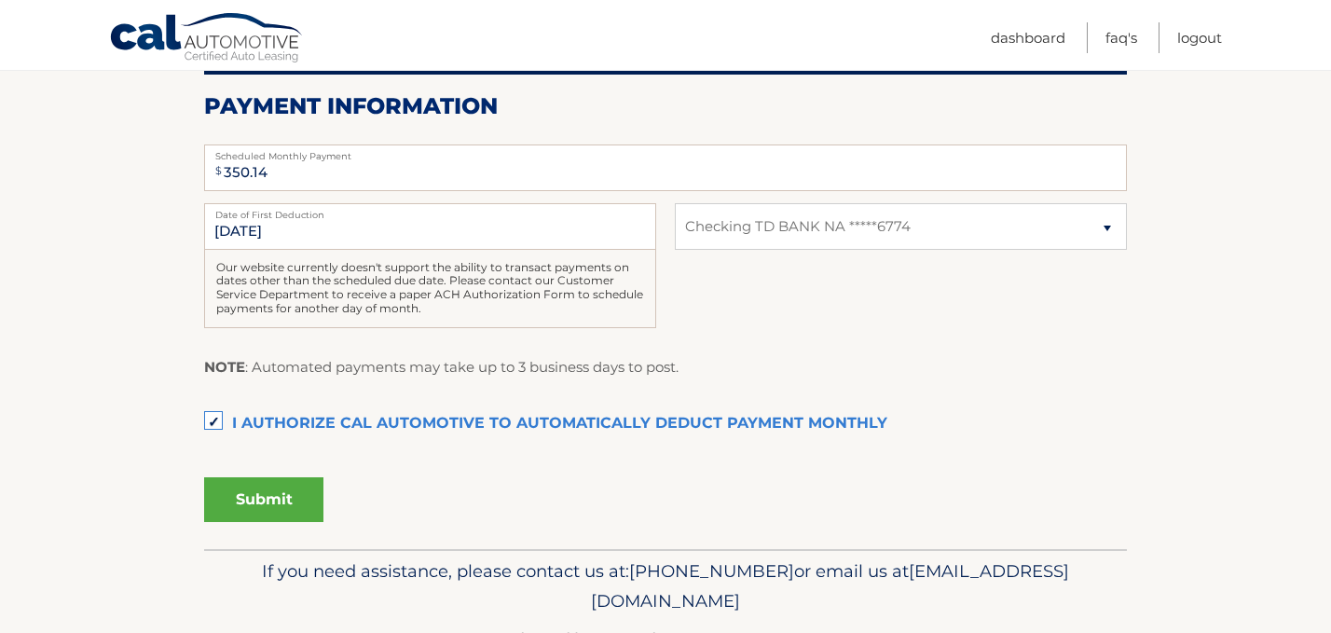
click at [292, 494] on button "Submit" at bounding box center [263, 499] width 119 height 45
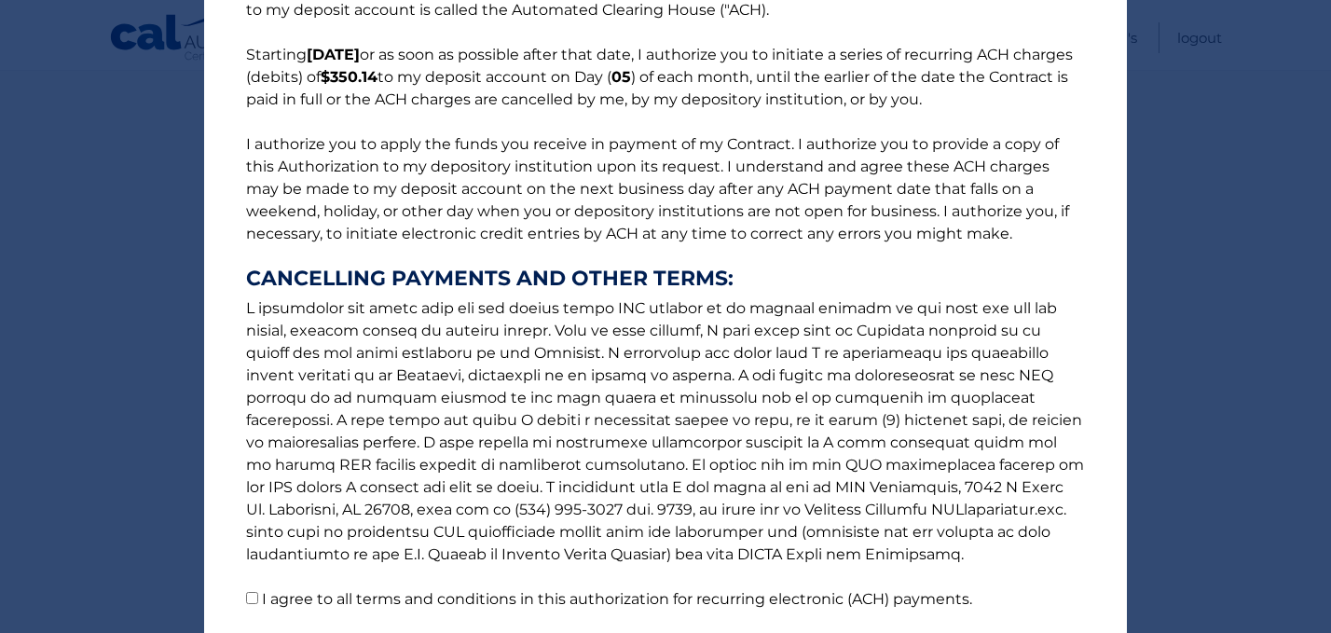
scroll to position [204, 0]
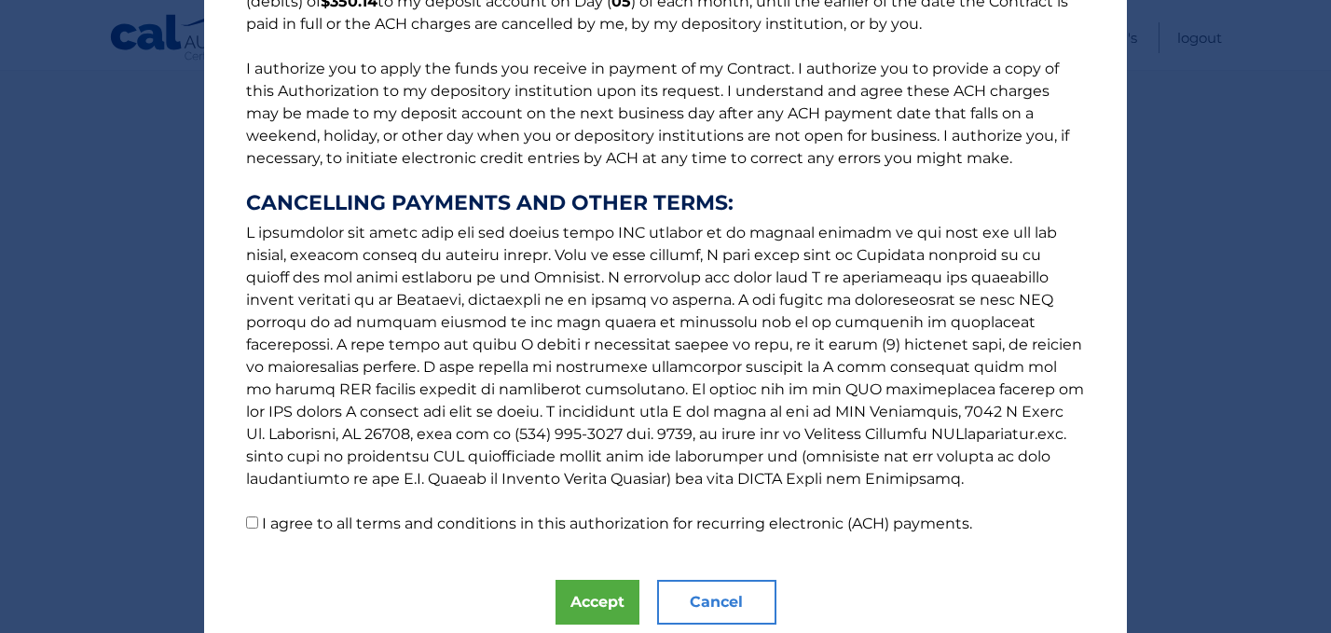
click at [269, 523] on label "I agree to all terms and conditions in this authorization for recurring electro…" at bounding box center [617, 524] width 711 height 18
click at [258, 523] on input "I agree to all terms and conditions in this authorization for recurring electro…" at bounding box center [252, 523] width 12 height 12
checkbox input "true"
click at [588, 600] on button "Accept" at bounding box center [598, 602] width 84 height 45
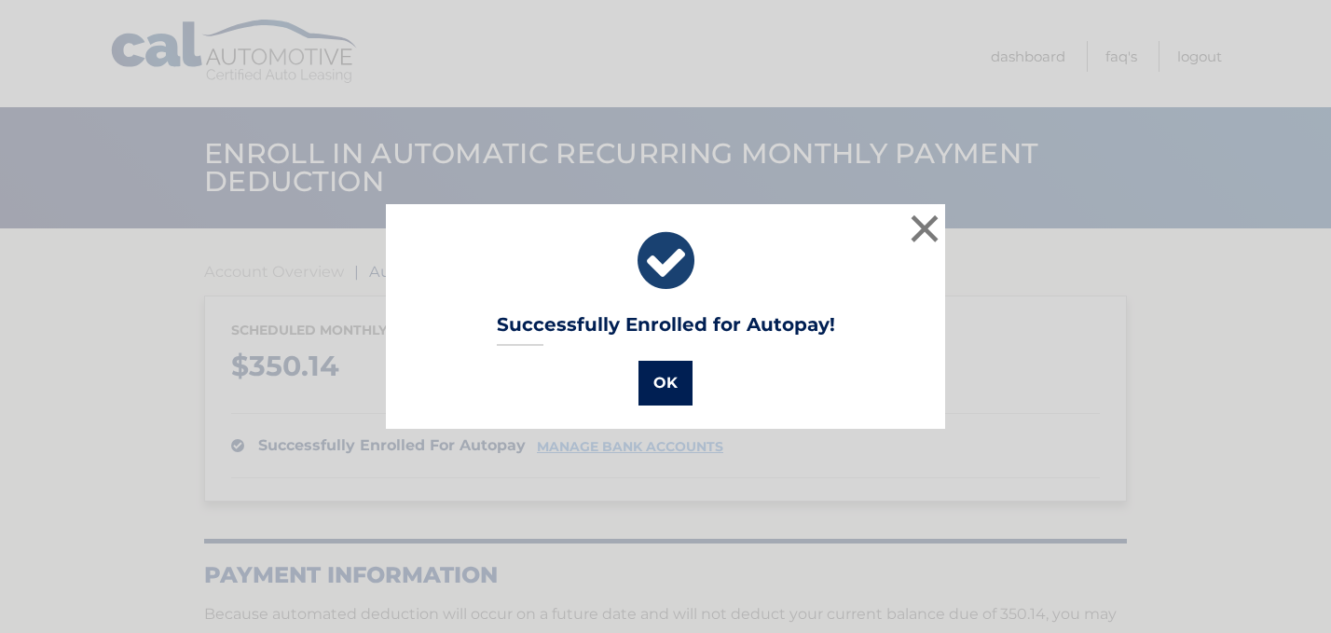
click at [669, 389] on button "OK" at bounding box center [666, 383] width 54 height 45
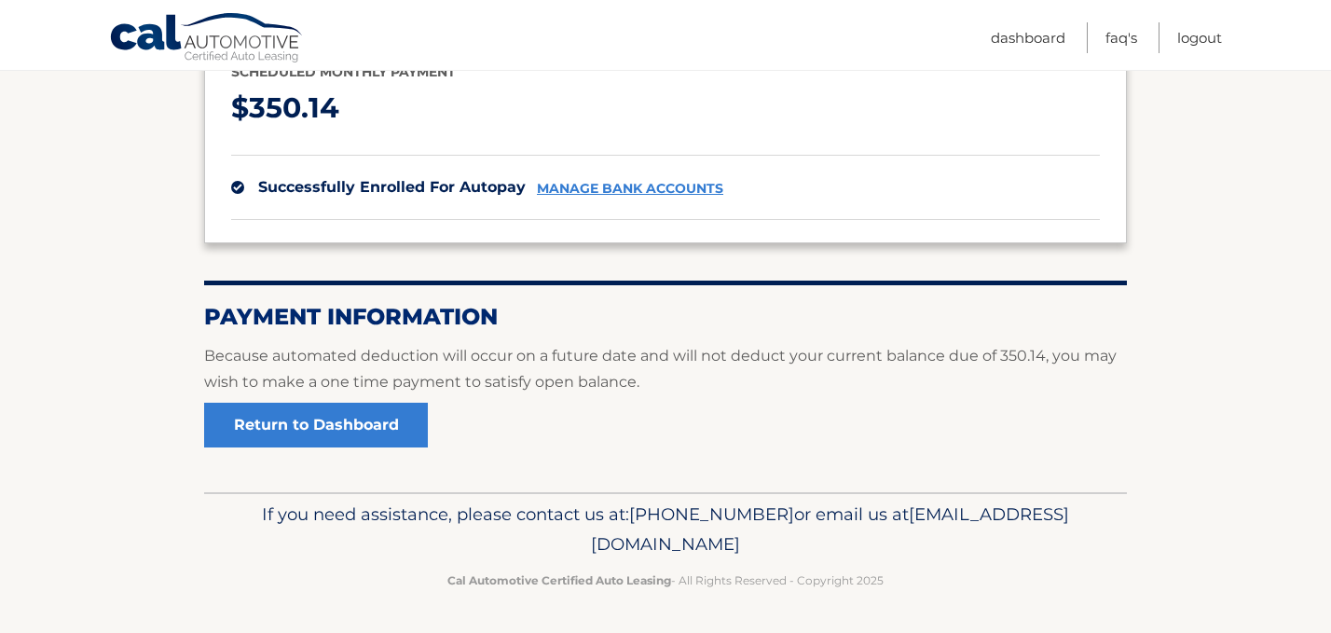
scroll to position [255, 0]
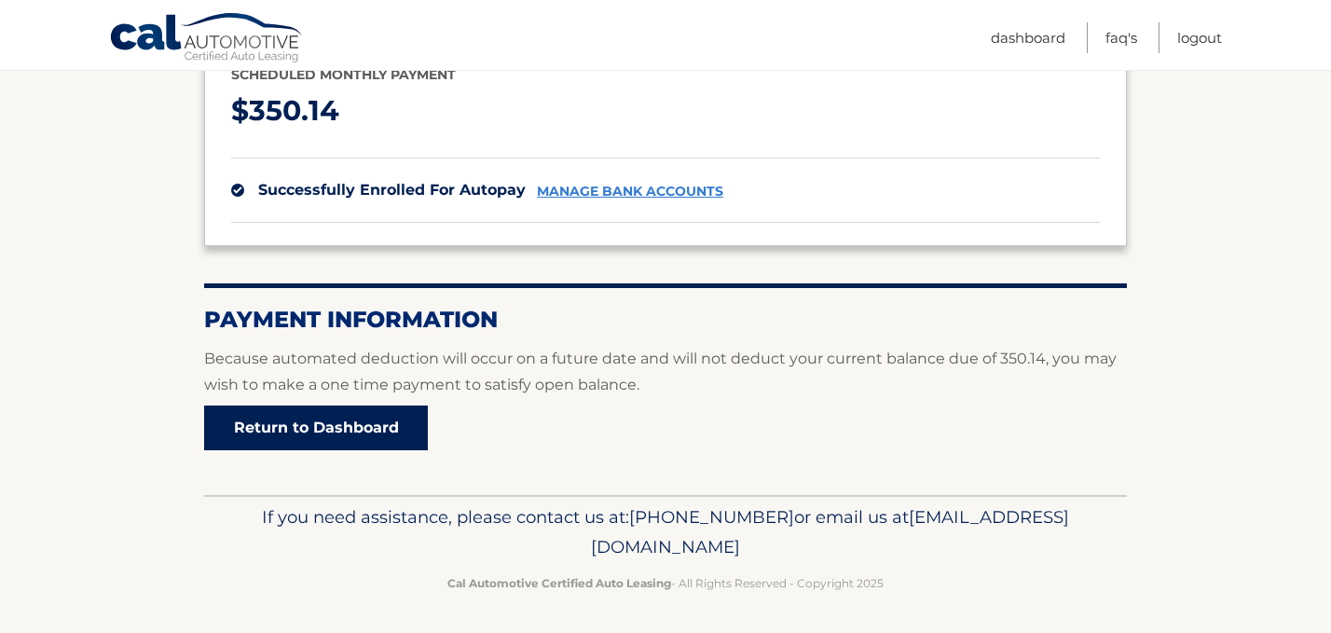
click at [410, 438] on link "Return to Dashboard" at bounding box center [316, 428] width 224 height 45
